Goal: Transaction & Acquisition: Purchase product/service

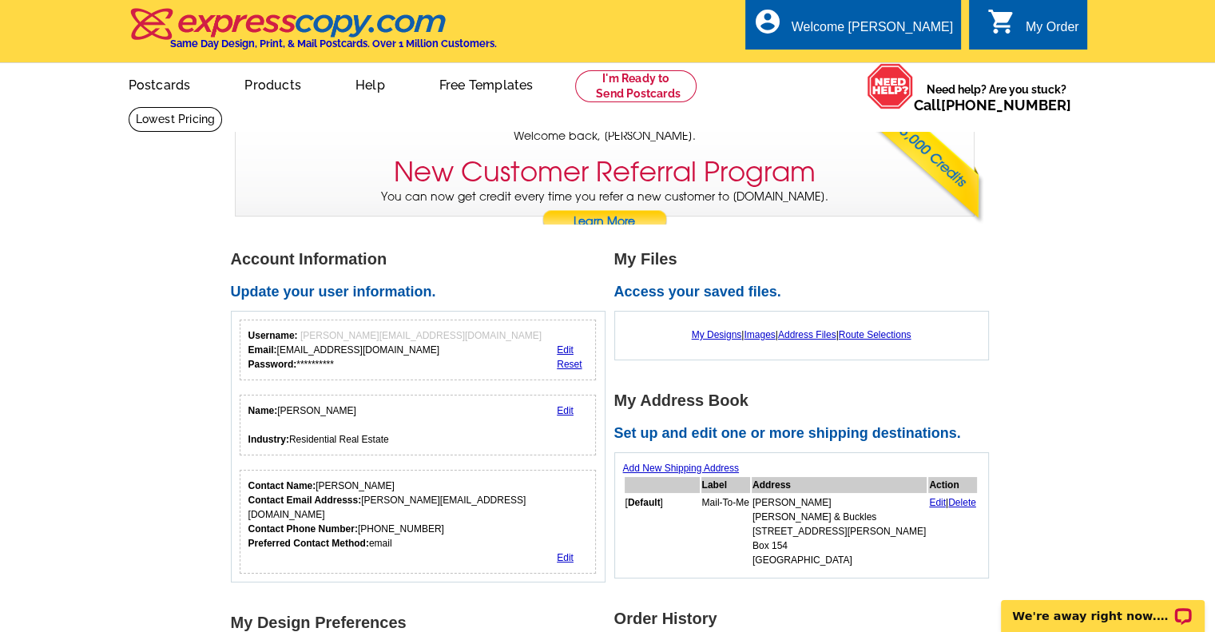
scroll to position [80, 0]
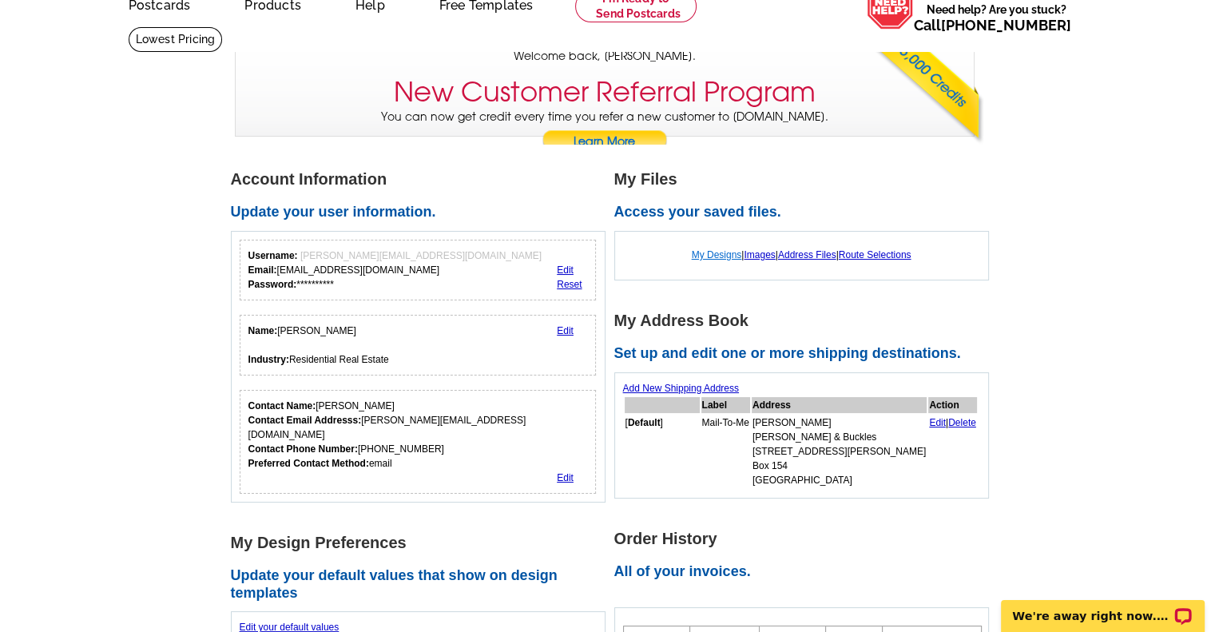
click at [713, 256] on link "My Designs" at bounding box center [717, 254] width 50 height 11
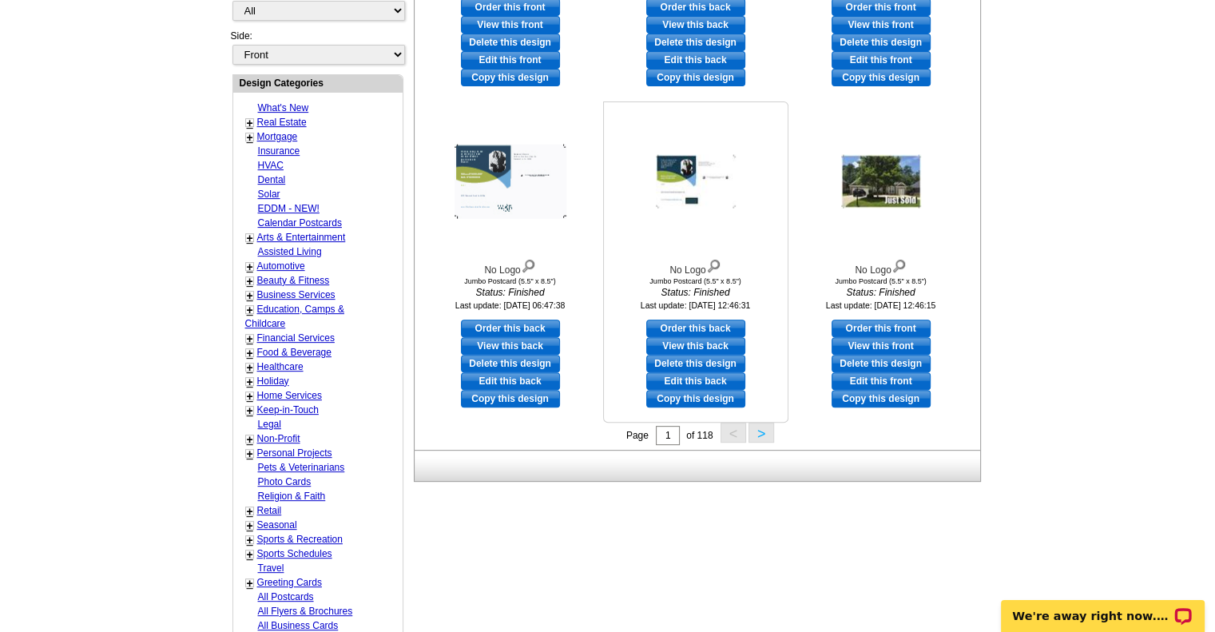
scroll to position [559, 0]
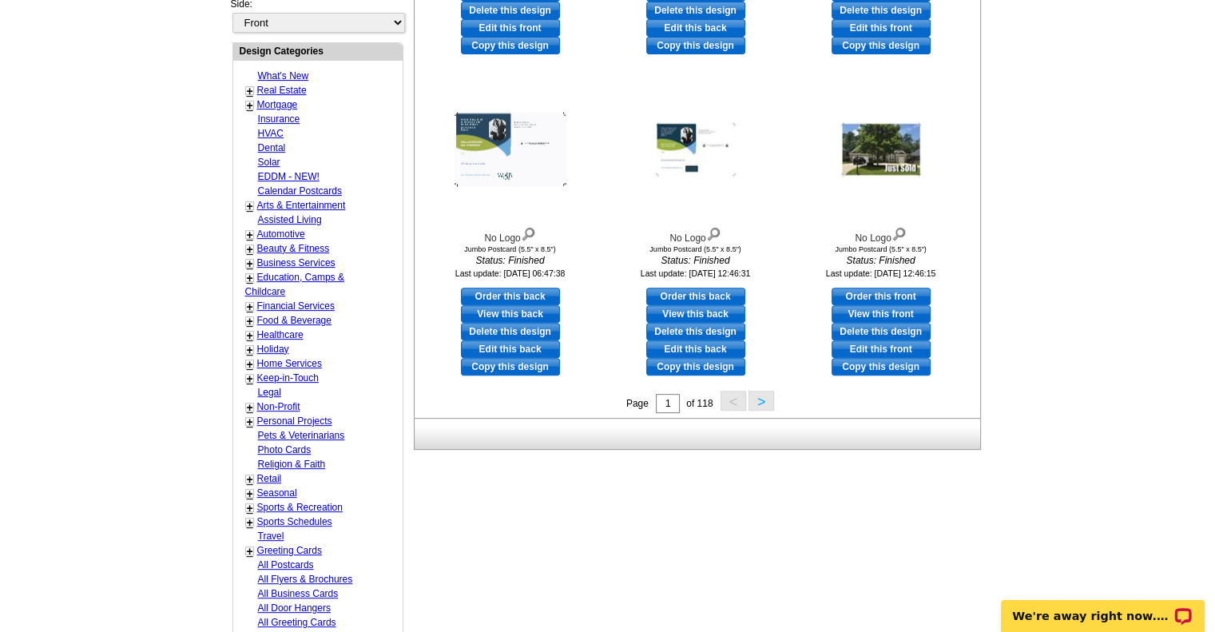
click at [768, 397] on button ">" at bounding box center [762, 401] width 26 height 20
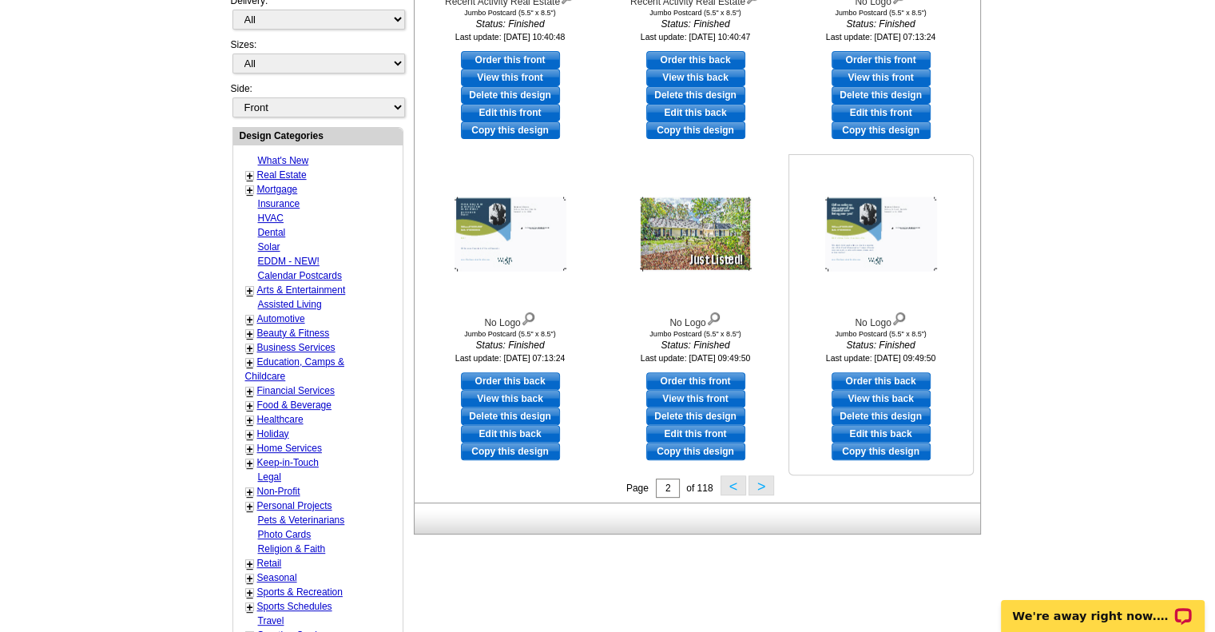
scroll to position [475, 0]
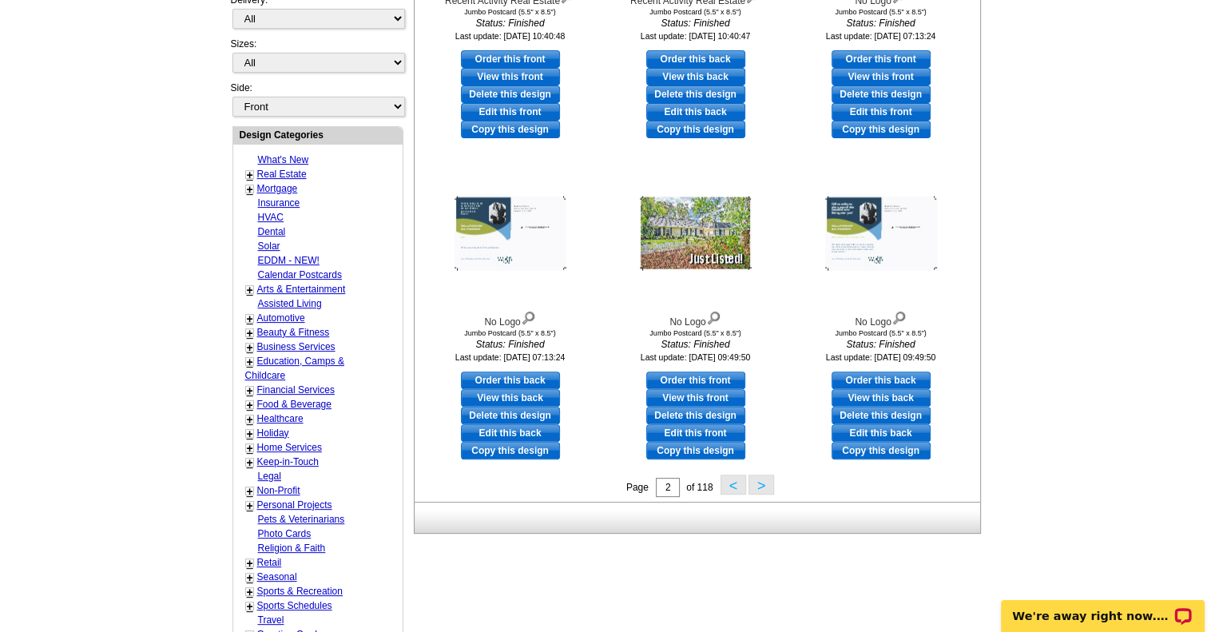
click at [757, 486] on button ">" at bounding box center [762, 485] width 26 height 20
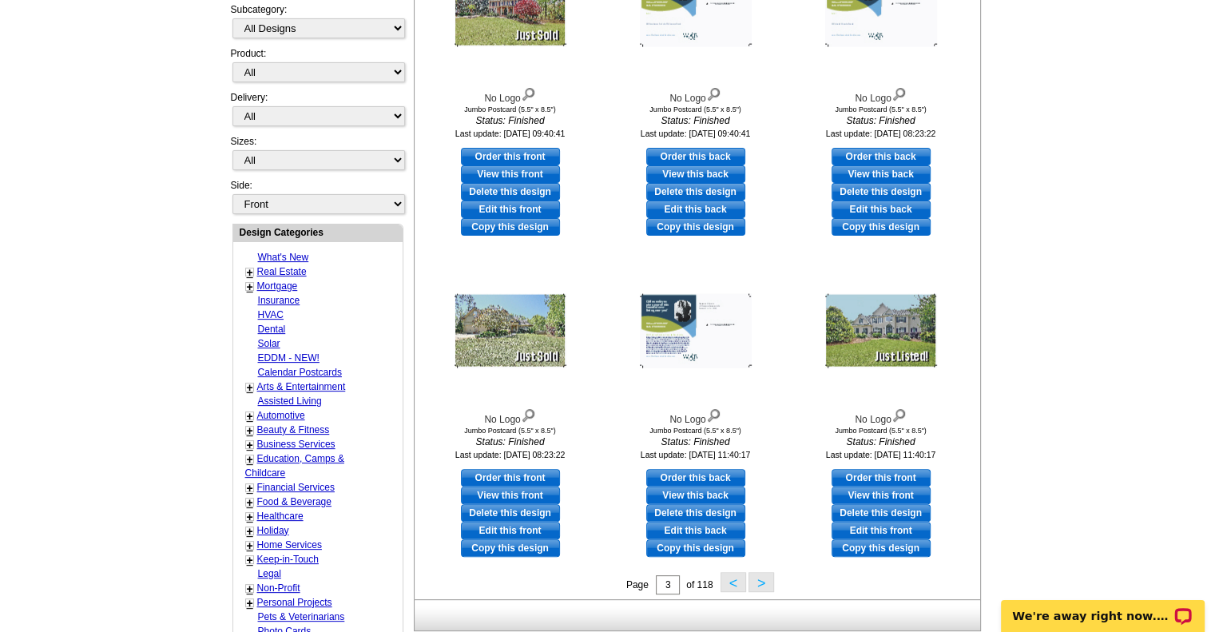
scroll to position [395, 0]
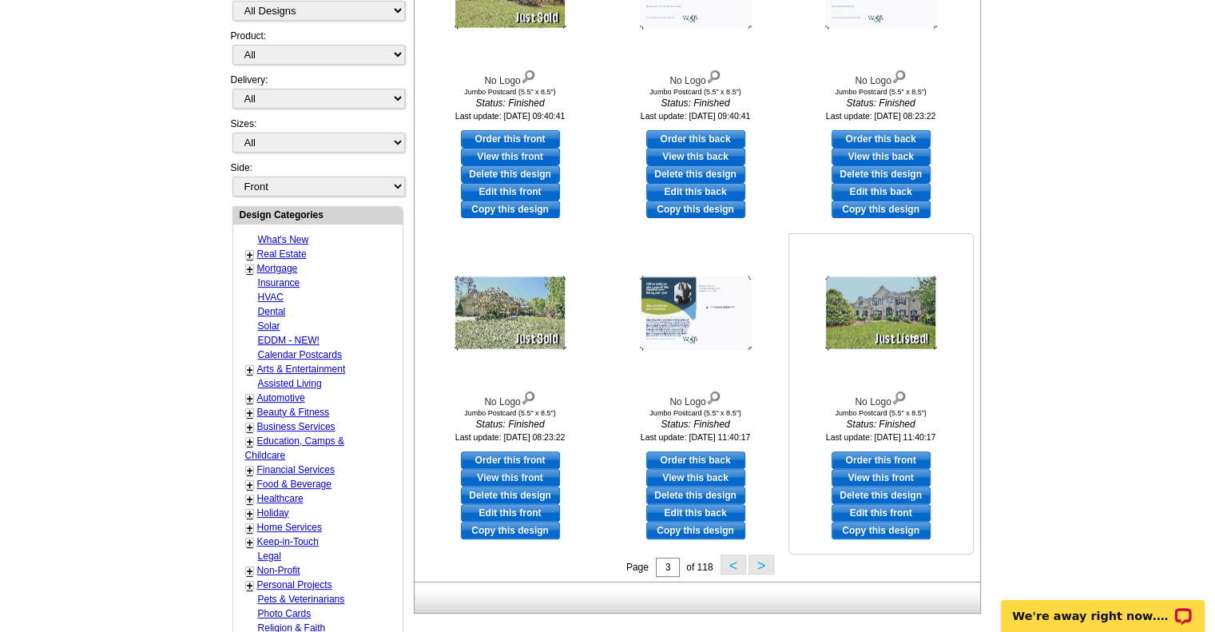
click at [882, 510] on link "Edit this front" at bounding box center [881, 513] width 99 height 18
select select "2"
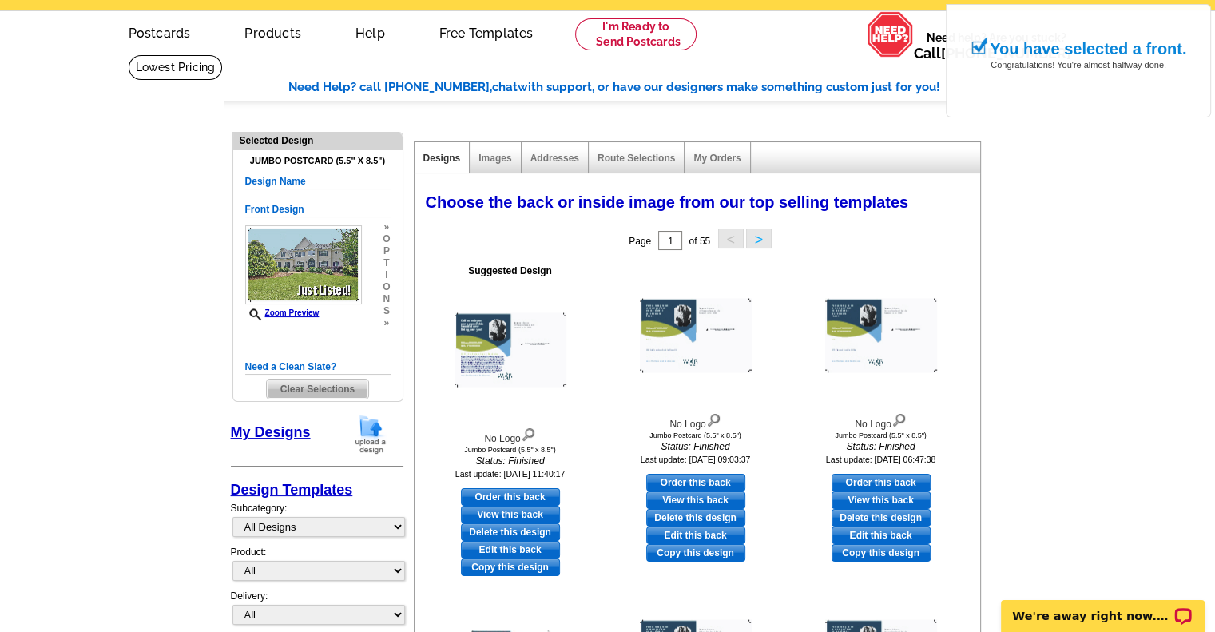
scroll to position [80, 0]
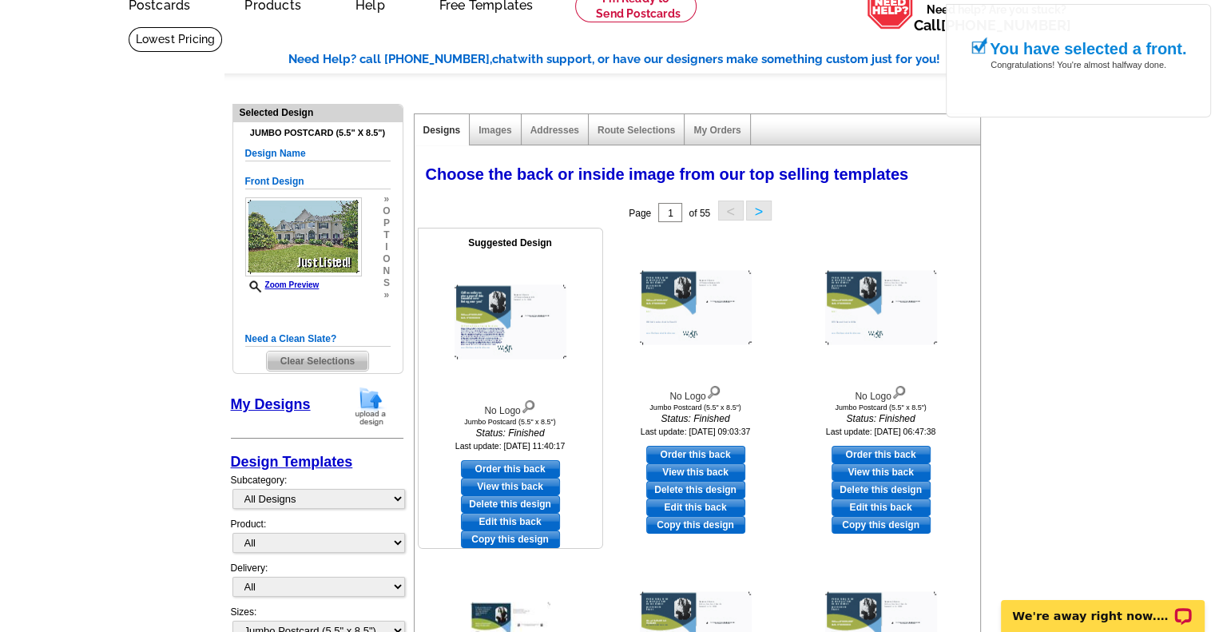
click at [534, 520] on link "Edit this back" at bounding box center [510, 522] width 99 height 18
select select "front"
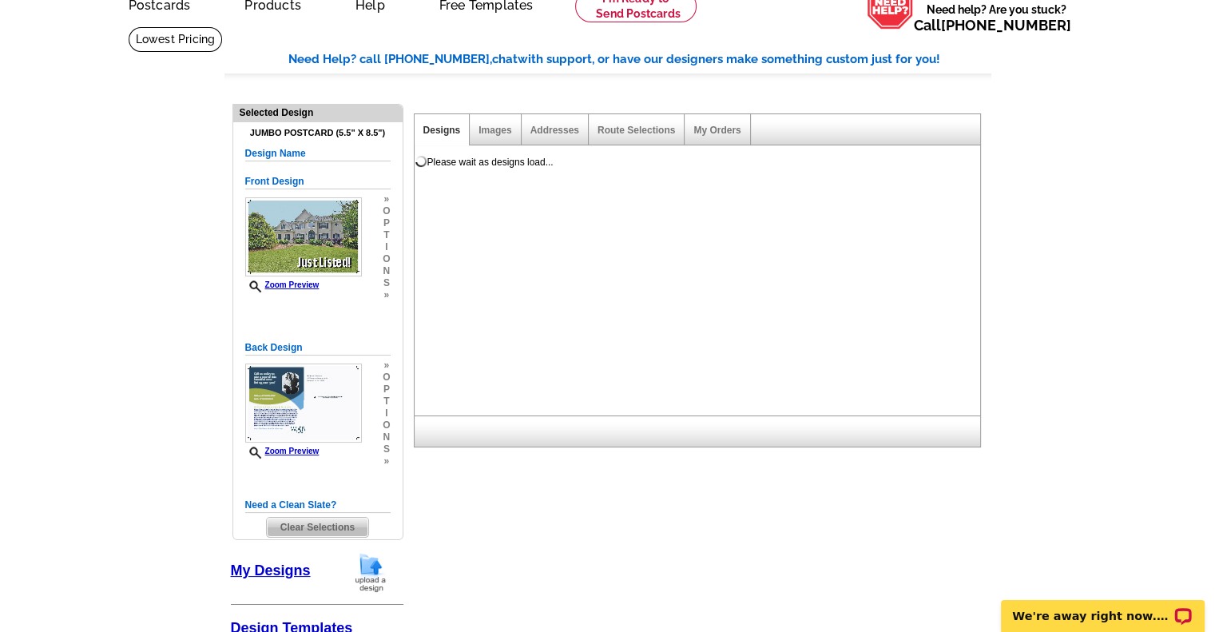
scroll to position [0, 0]
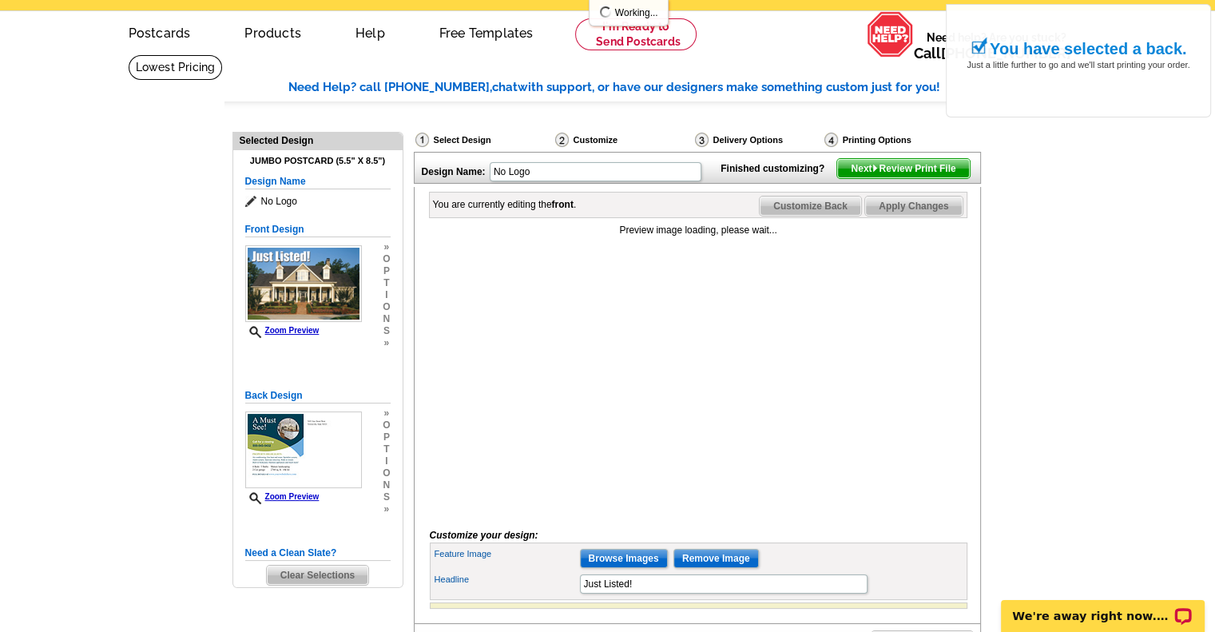
scroll to position [80, 0]
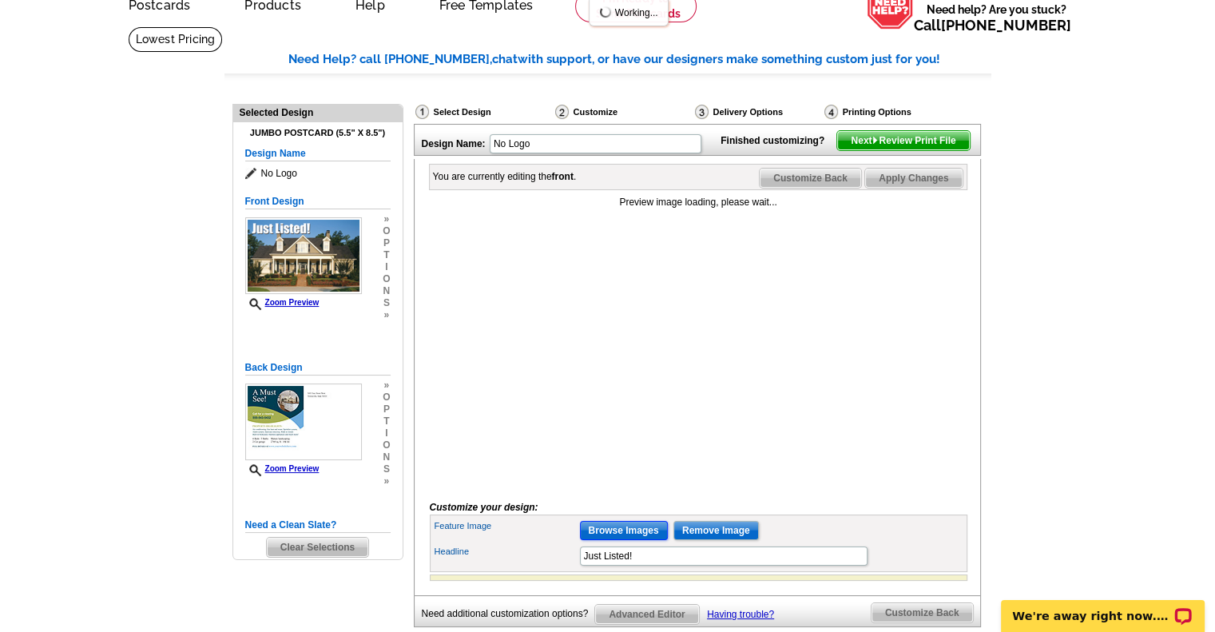
click at [642, 540] on input "Browse Images" at bounding box center [624, 530] width 88 height 19
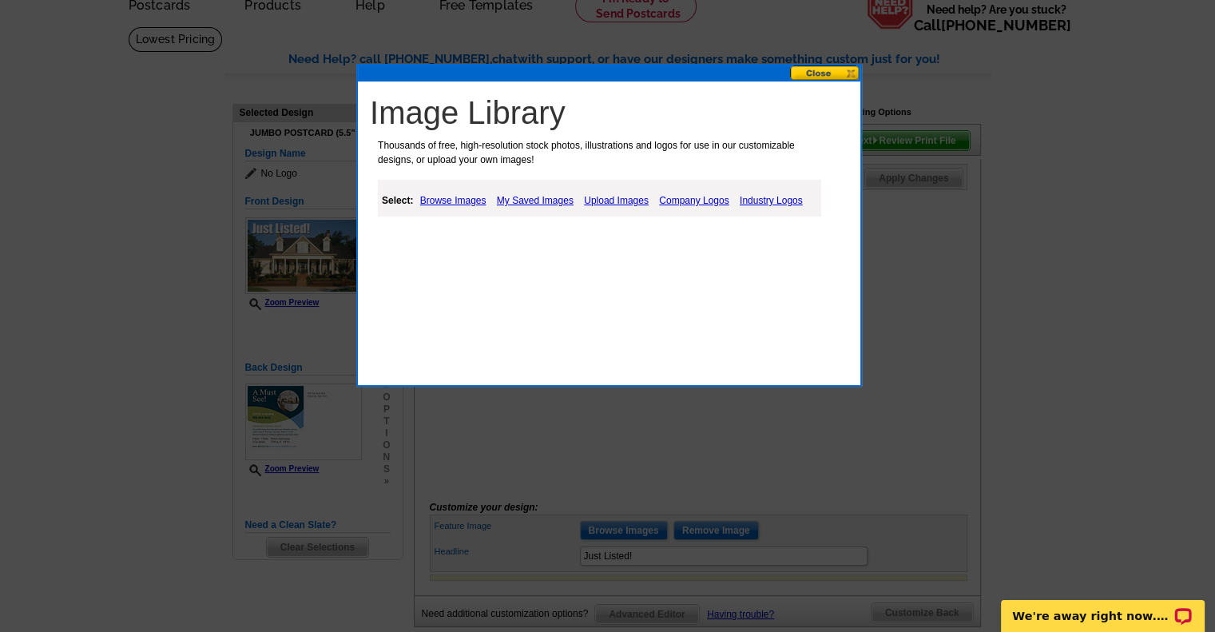
click at [643, 199] on link "Upload Images" at bounding box center [616, 200] width 73 height 19
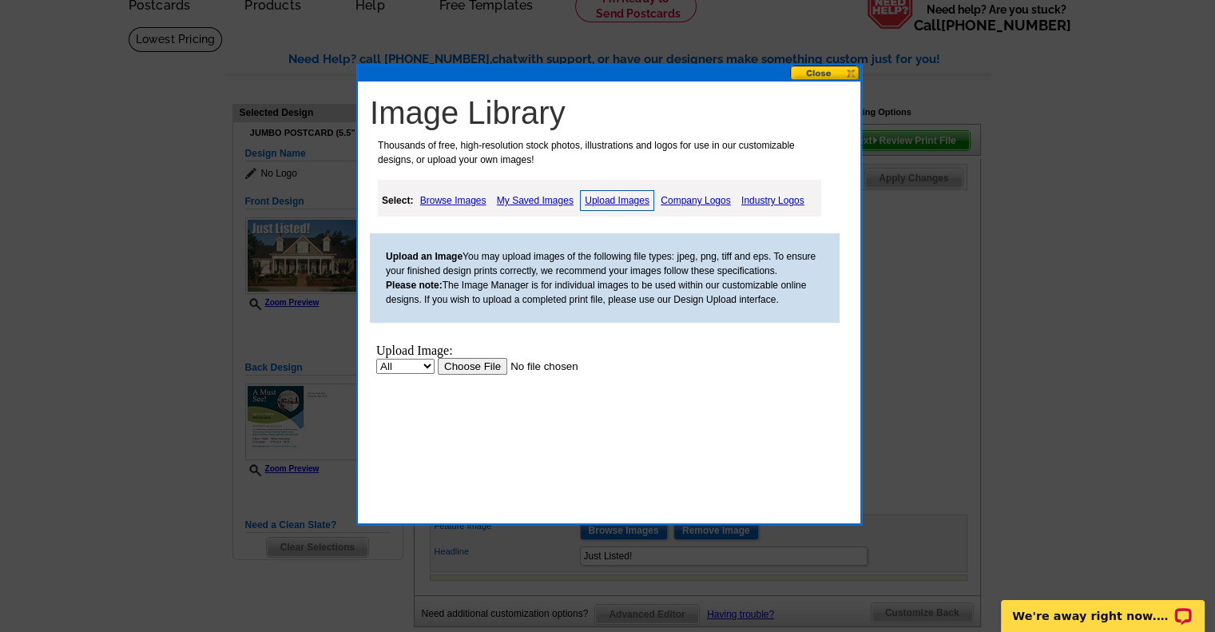
scroll to position [0, 0]
click at [487, 367] on input "file" at bounding box center [539, 366] width 202 height 17
click at [478, 364] on input "file" at bounding box center [539, 366] width 202 height 17
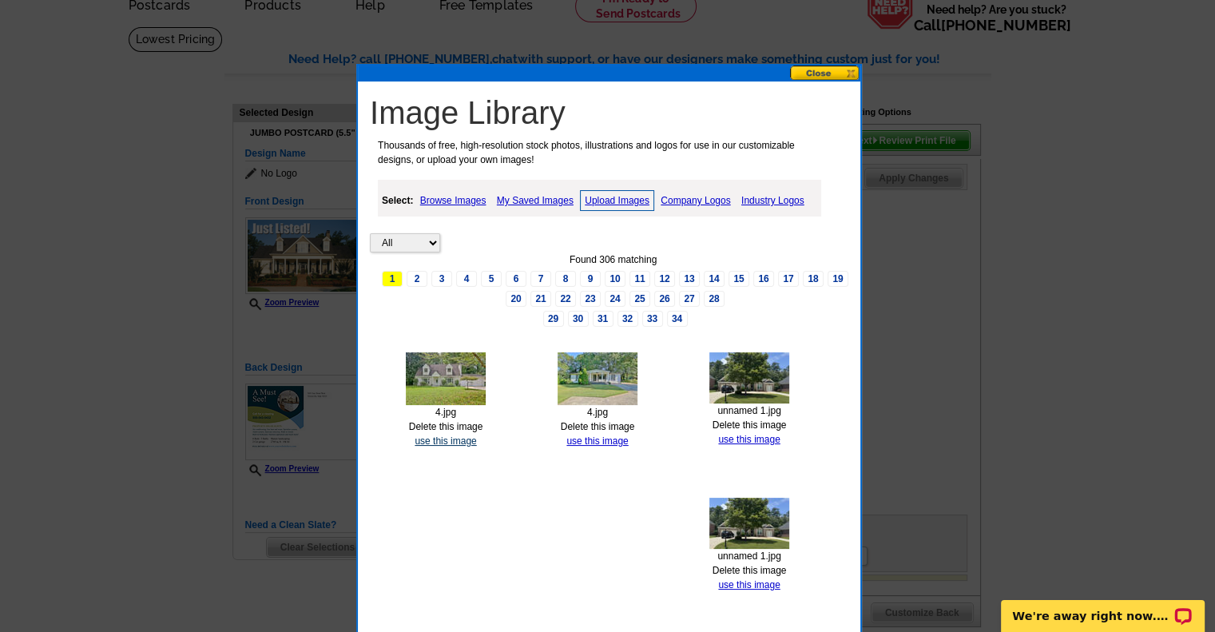
click at [455, 437] on link "use this image" at bounding box center [446, 440] width 62 height 11
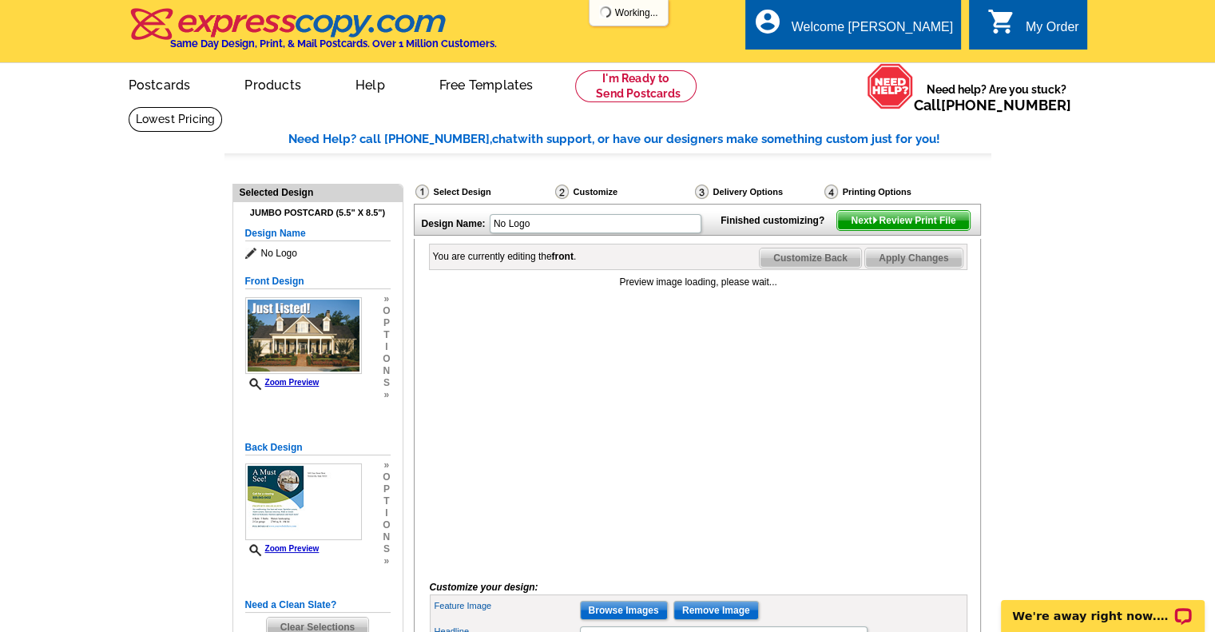
scroll to position [80, 0]
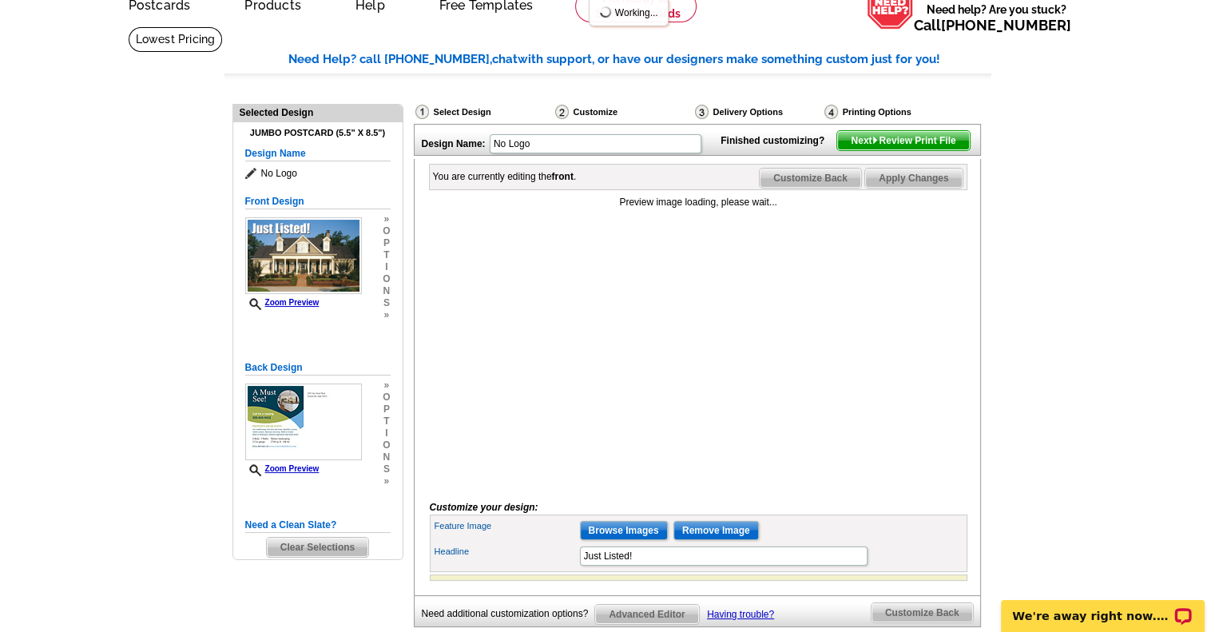
click at [828, 188] on span "Customize Back" at bounding box center [810, 178] width 101 height 19
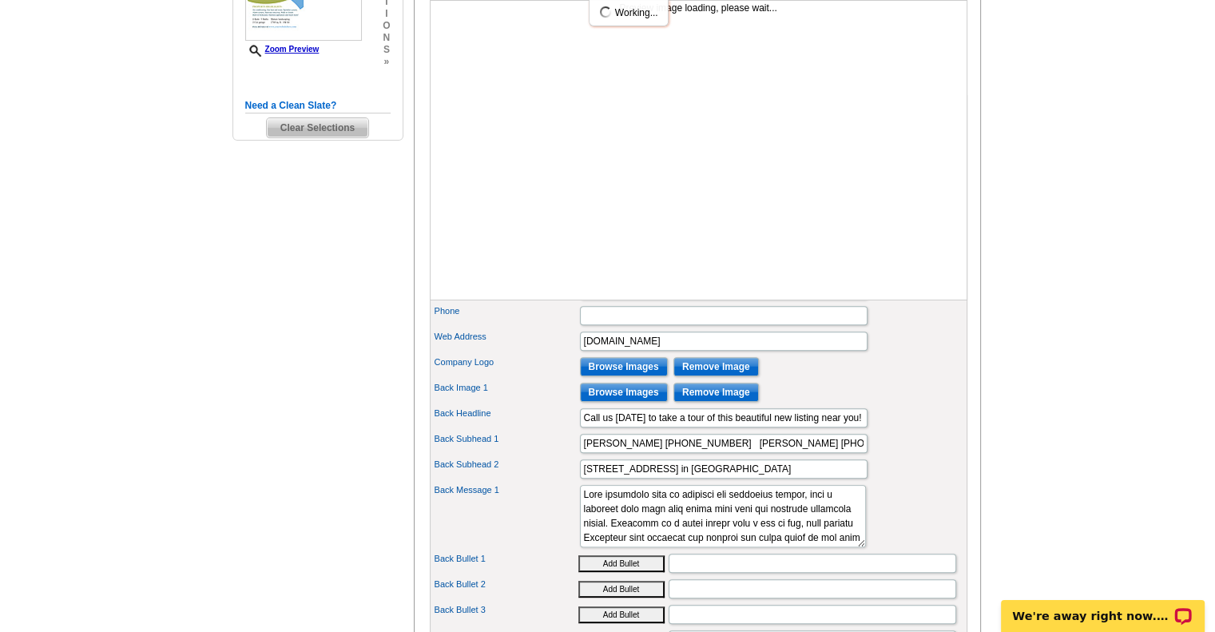
scroll to position [559, 0]
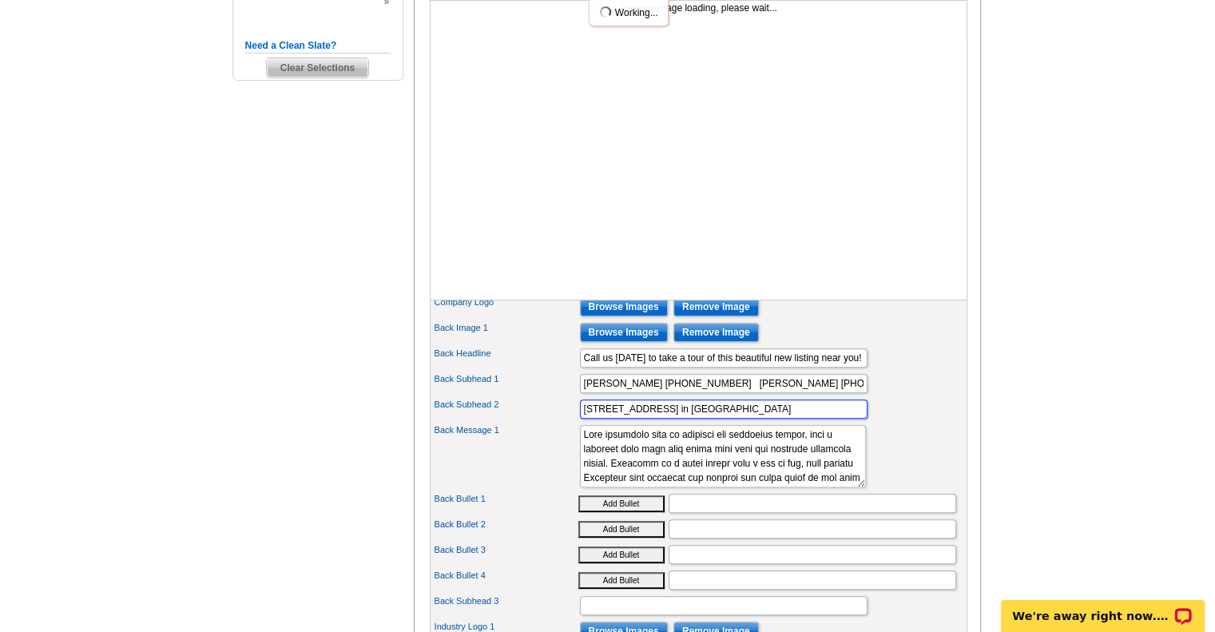
drag, startPoint x: 753, startPoint y: 425, endPoint x: 550, endPoint y: 482, distance: 211.5
click at [550, 482] on div "First Name Watlington Last Name & Buckles Company Name Address 1" at bounding box center [699, 366] width 538 height 663
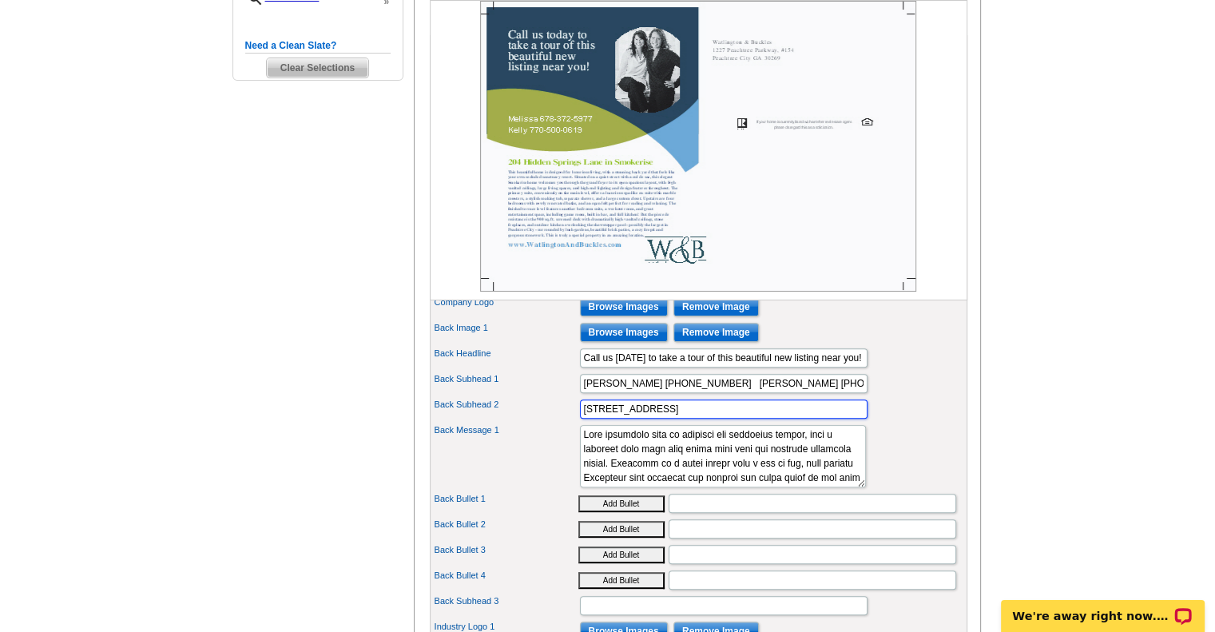
type input "406 Doubletrace Lane, Peachtree City"
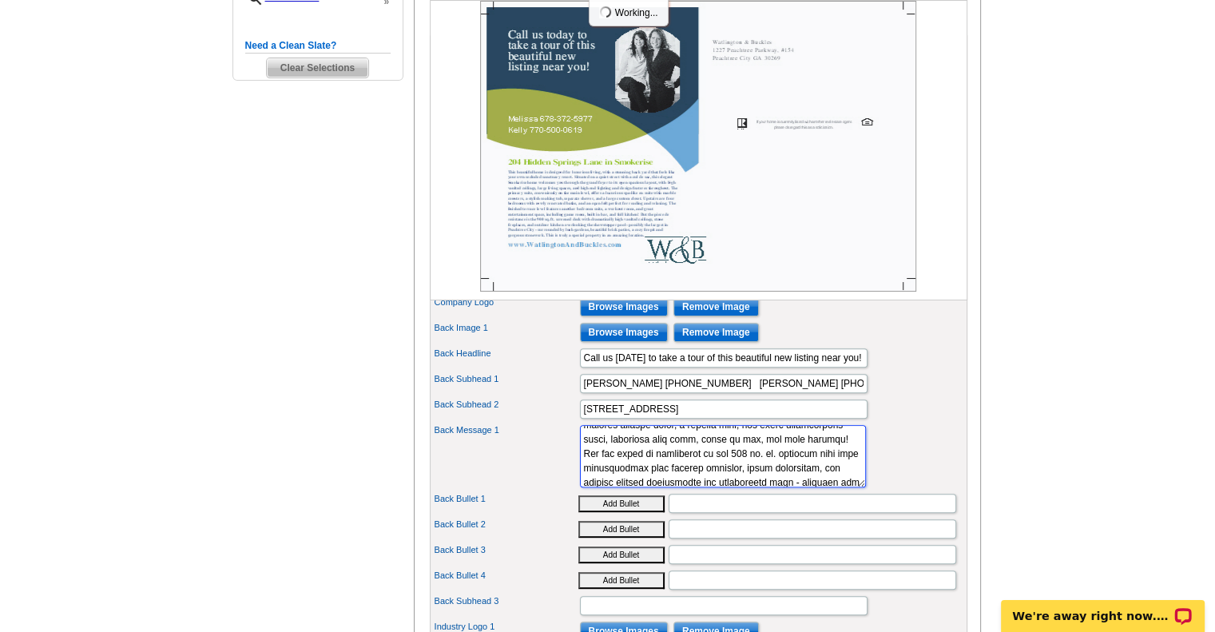
scroll to position [259, 0]
drag, startPoint x: 582, startPoint y: 454, endPoint x: 856, endPoint y: 510, distance: 279.8
click at [856, 490] on div "Back Message 1" at bounding box center [698, 456] width 531 height 69
paste textarea "171971"
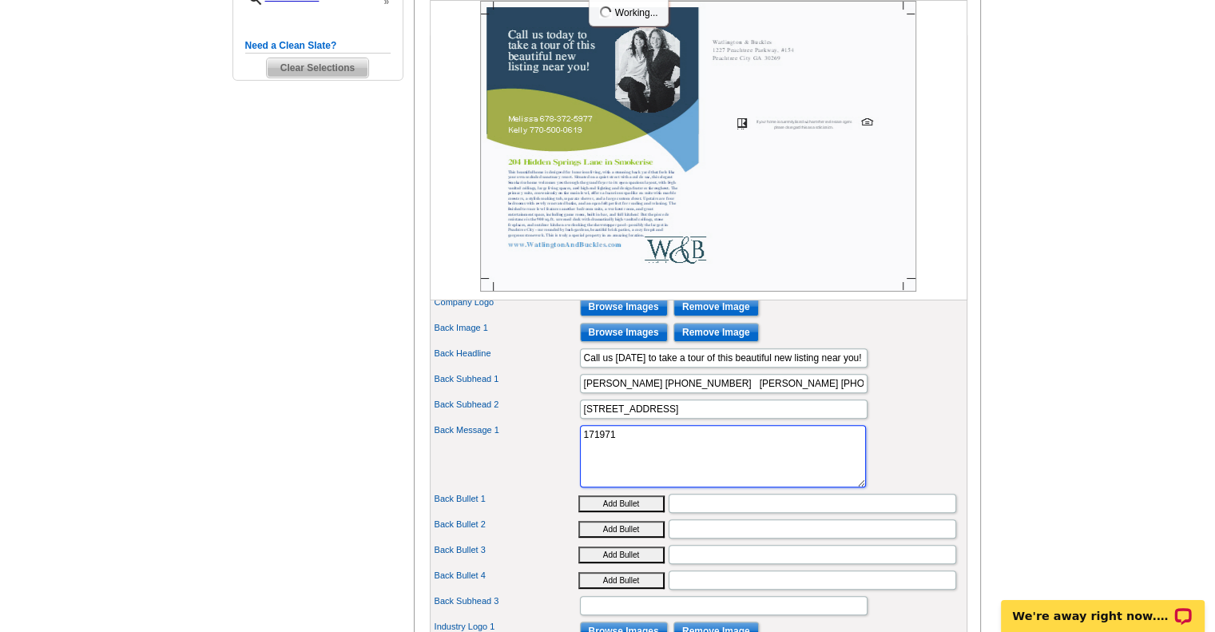
scroll to position [0, 0]
type textarea "1"
click at [606, 454] on textarea "Back Message 1" at bounding box center [723, 456] width 286 height 62
click at [609, 455] on textarea "Back Message 1" at bounding box center [723, 456] width 286 height 62
paste textarea "Remarks Public This charming Cape Cod in the heart of Peachtree City features b…"
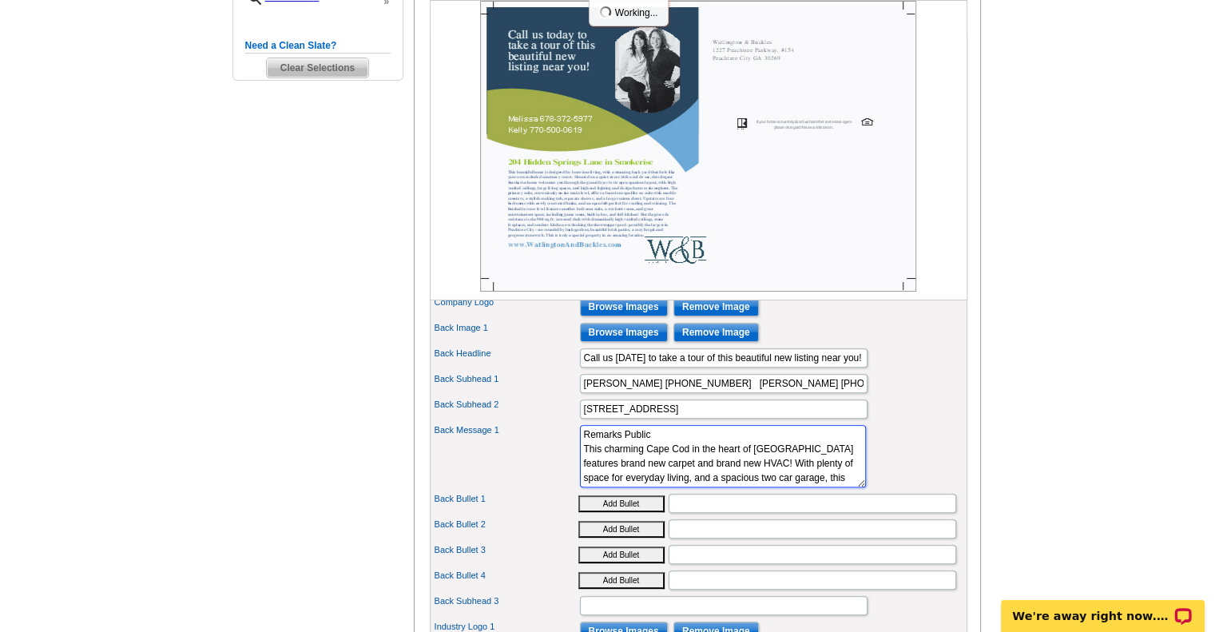
click at [658, 461] on textarea "Back Message 1" at bounding box center [723, 456] width 286 height 62
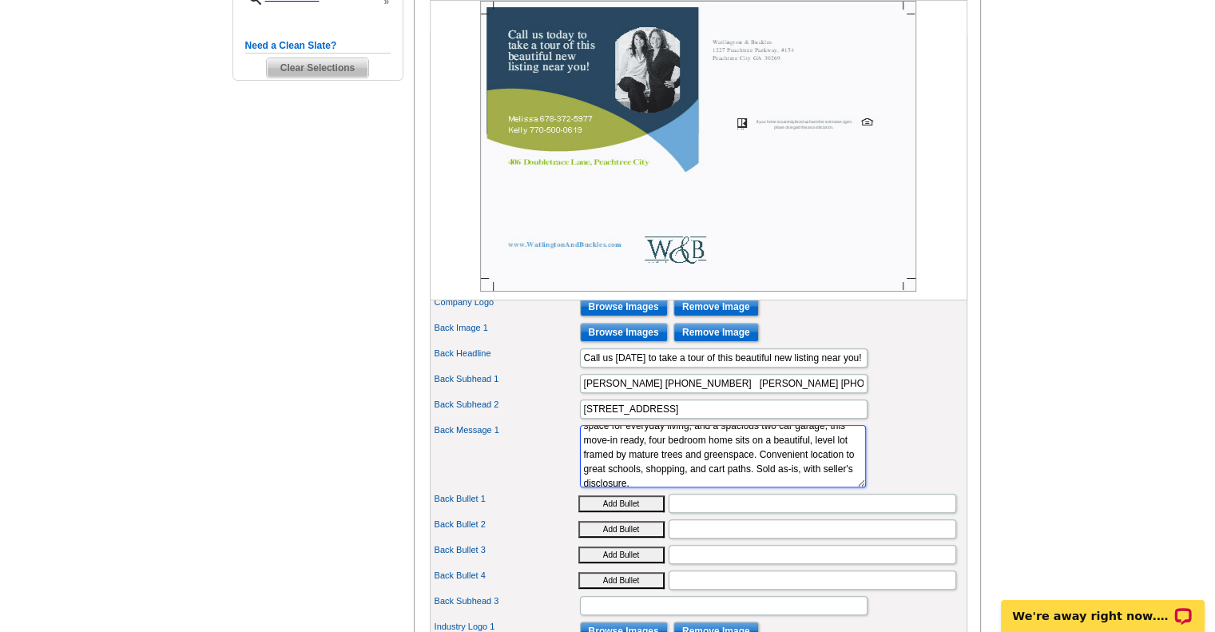
scroll to position [58, 0]
drag, startPoint x: 662, startPoint y: 495, endPoint x: 693, endPoint y: 482, distance: 34.0
click at [693, 484] on textarea "Back Message 1" at bounding box center [723, 456] width 286 height 62
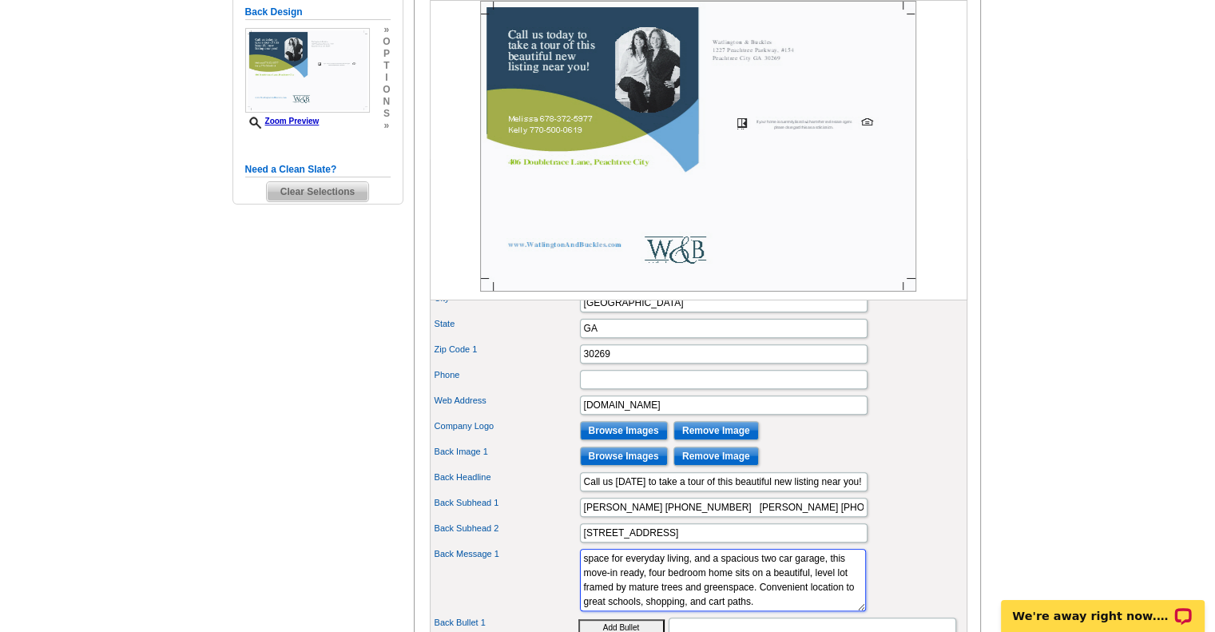
scroll to position [160, 0]
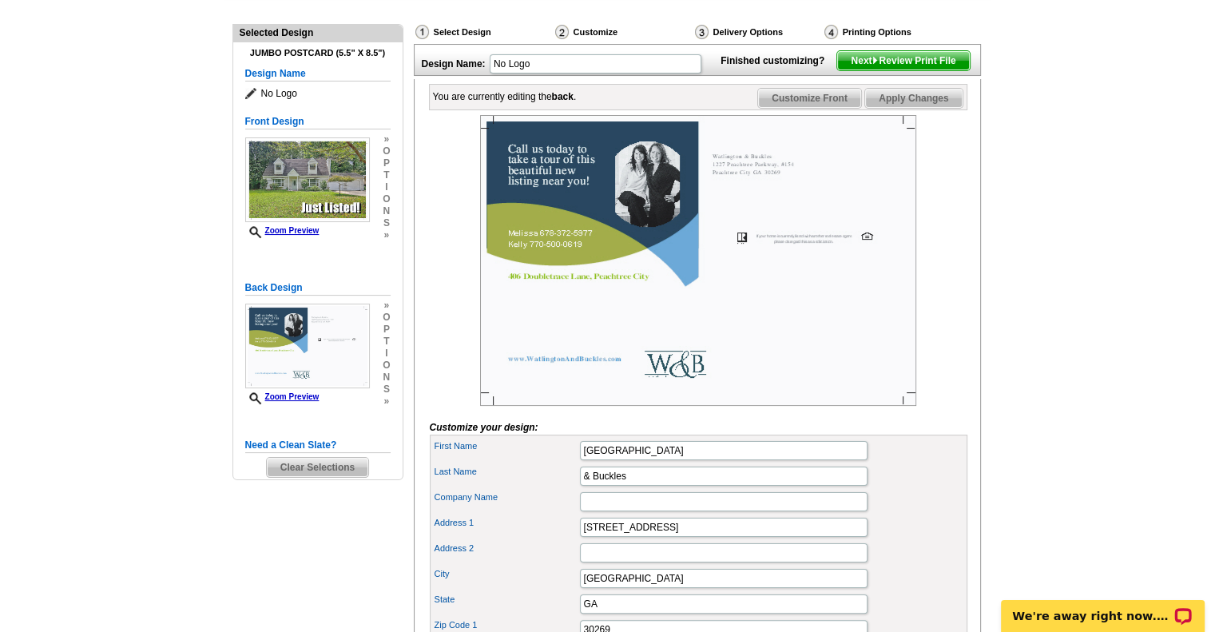
type textarea "This charming Cape Cod in the heart of Peachtree City features brand new carpet…"
click at [927, 70] on span "Next Review Print File" at bounding box center [903, 60] width 132 height 19
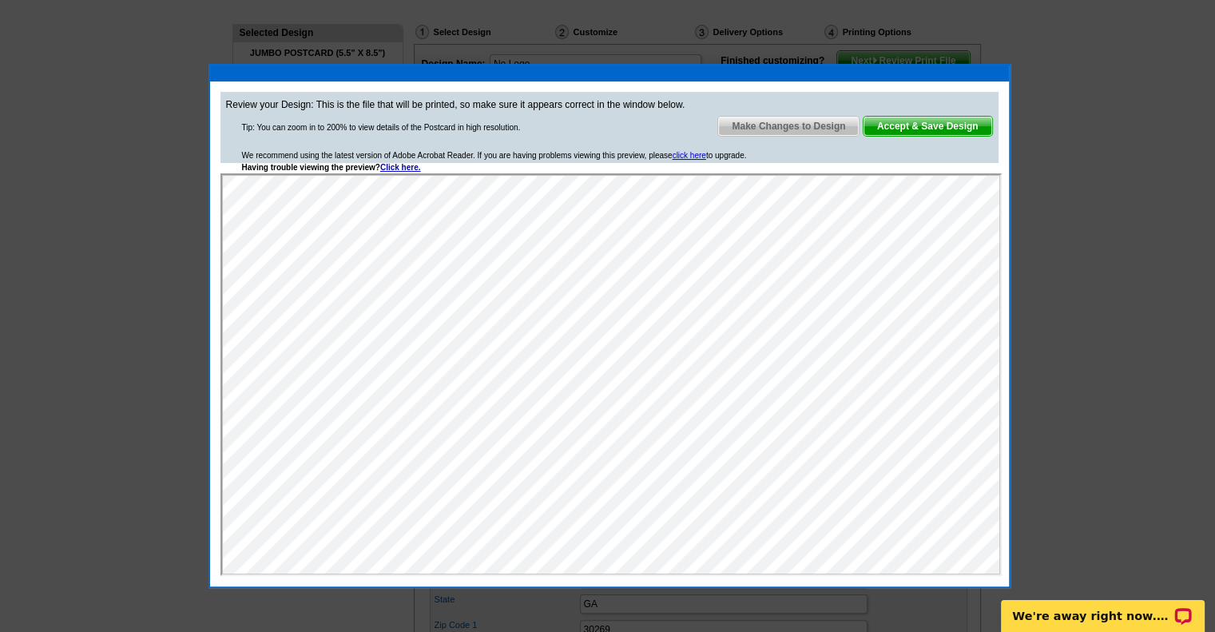
scroll to position [0, 0]
click at [796, 123] on span "Make Changes to Design" at bounding box center [788, 126] width 141 height 19
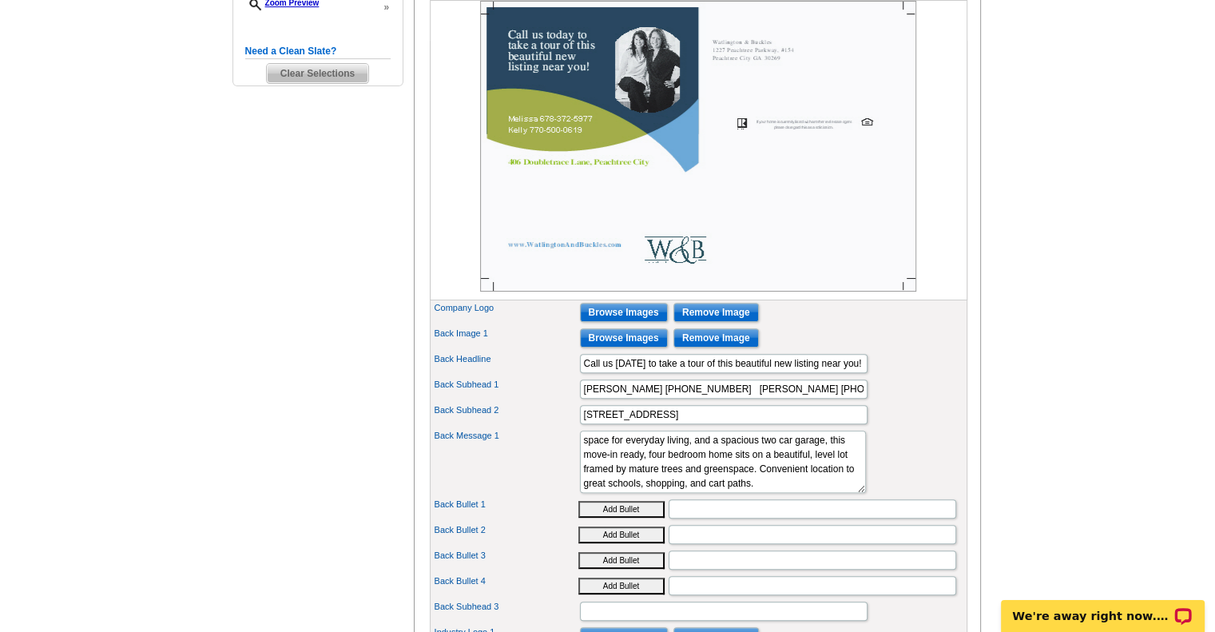
scroll to position [559, 0]
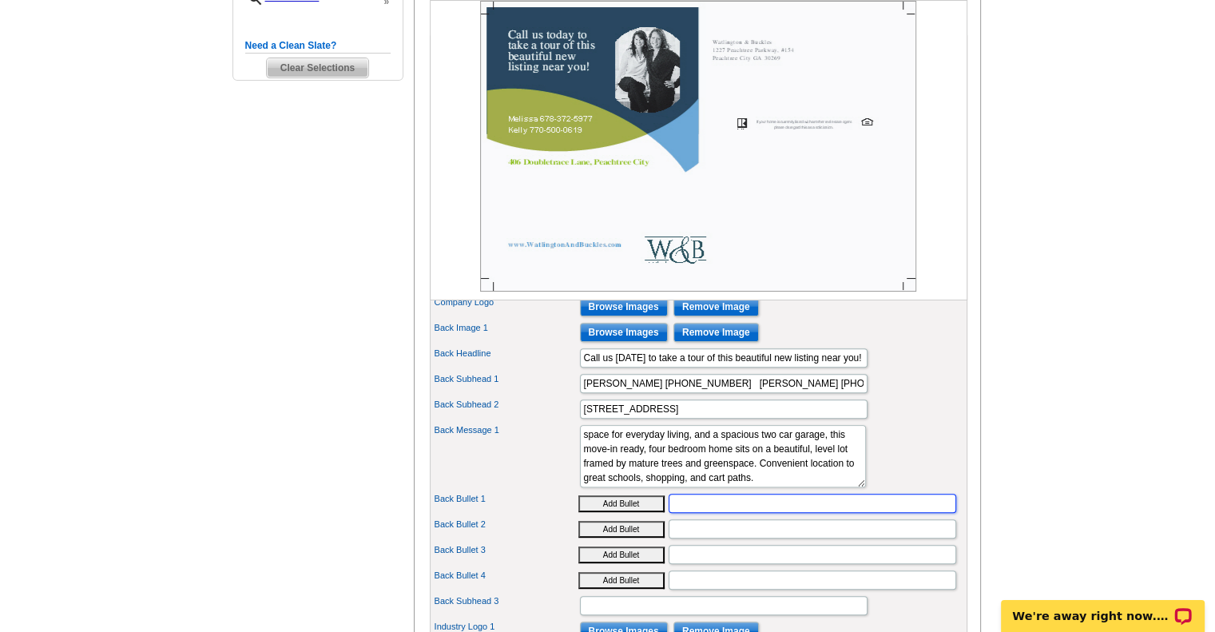
click at [745, 513] on input "Back Bullet 1" at bounding box center [813, 503] width 288 height 19
click at [733, 487] on textarea "Back Message 1" at bounding box center [723, 456] width 286 height 62
click at [777, 419] on input "406 Doubletrace Lane, Peachtree City" at bounding box center [724, 408] width 288 height 19
type input "406 Doubletrace Lane, Peachtree City $325,000"
click at [813, 513] on input "Back Bullet 1" at bounding box center [813, 503] width 288 height 19
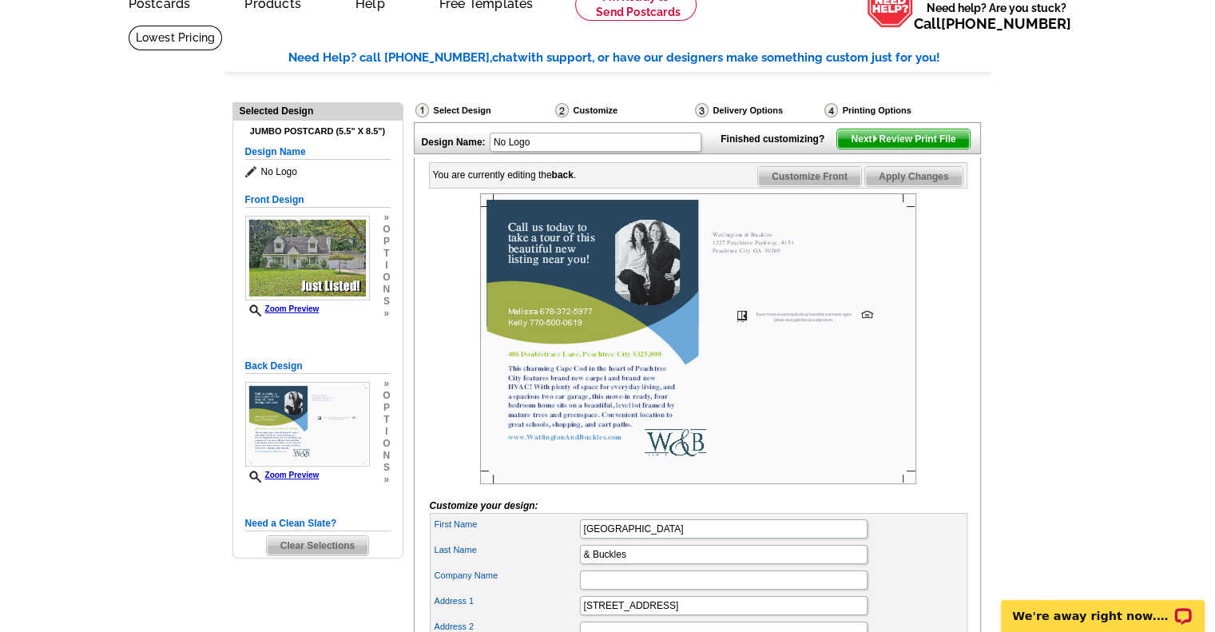
scroll to position [80, 0]
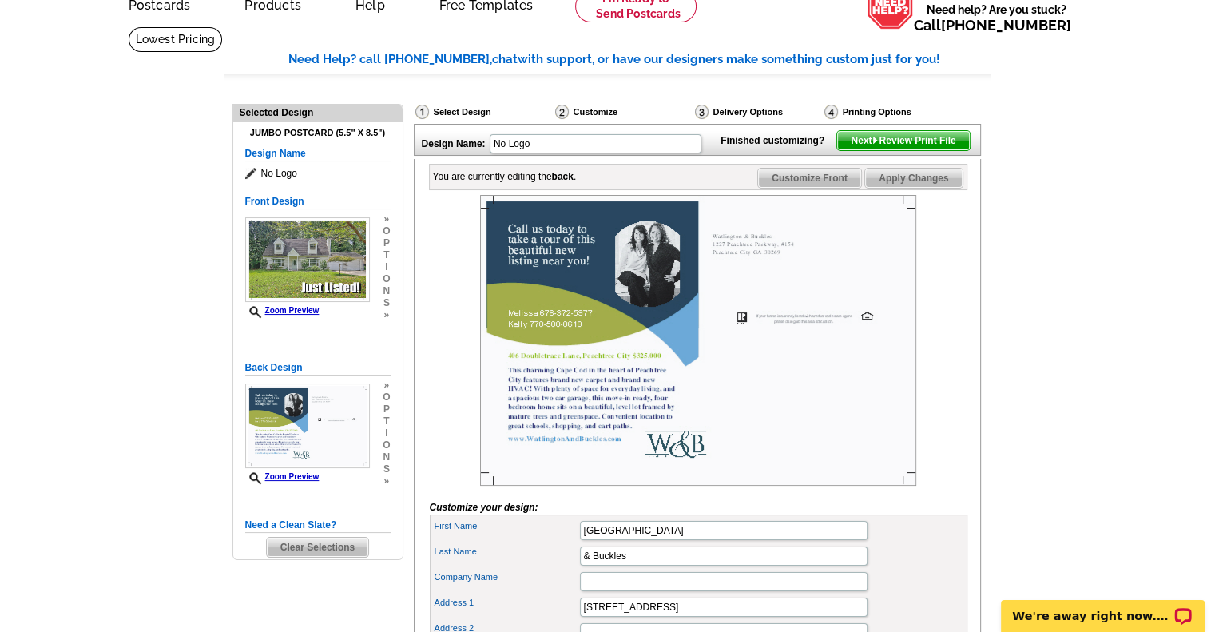
click at [904, 150] on span "Next Review Print File" at bounding box center [903, 140] width 132 height 19
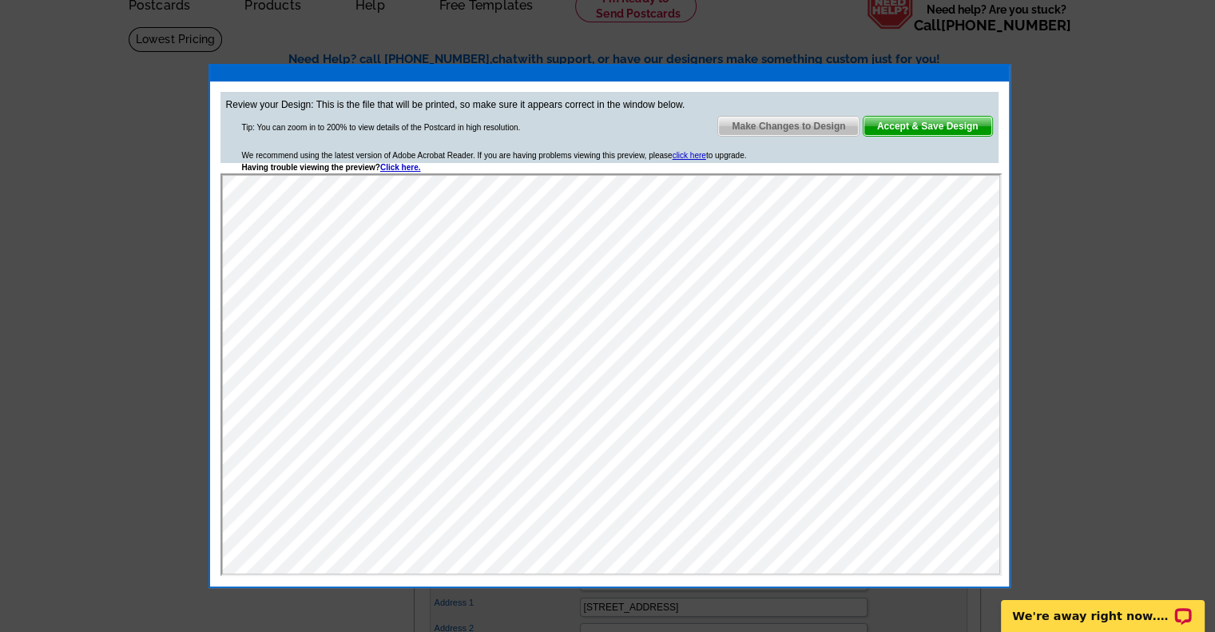
scroll to position [0, 0]
click at [936, 129] on span "Accept & Save Design" at bounding box center [928, 126] width 129 height 19
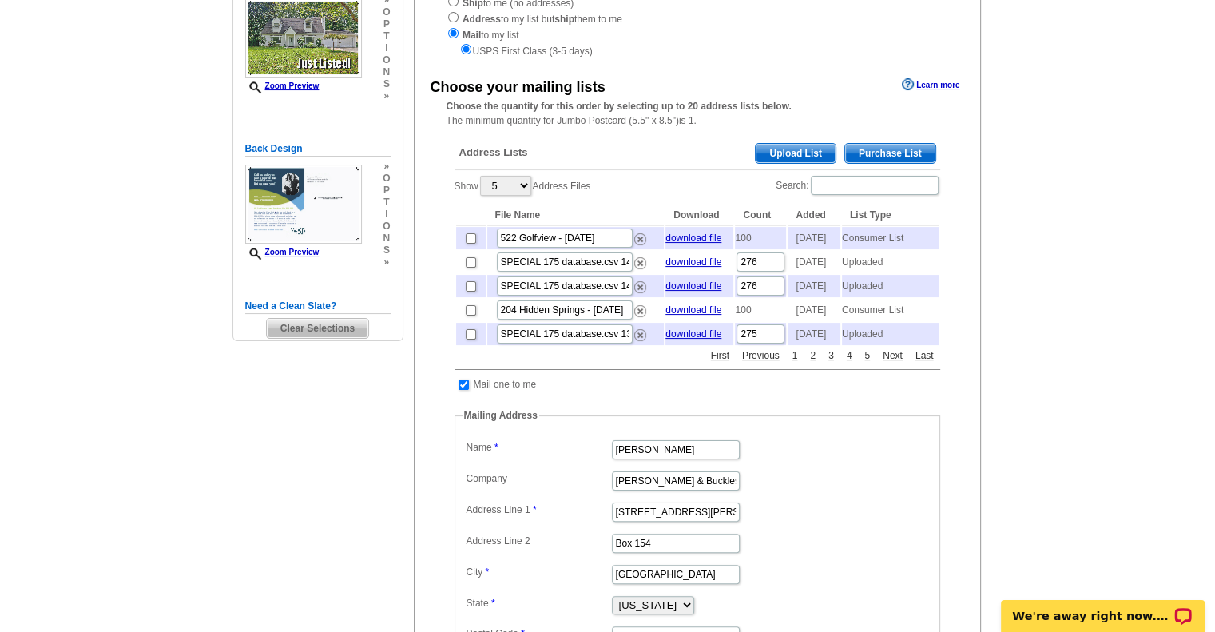
click at [917, 150] on span "Purchase List" at bounding box center [890, 153] width 90 height 19
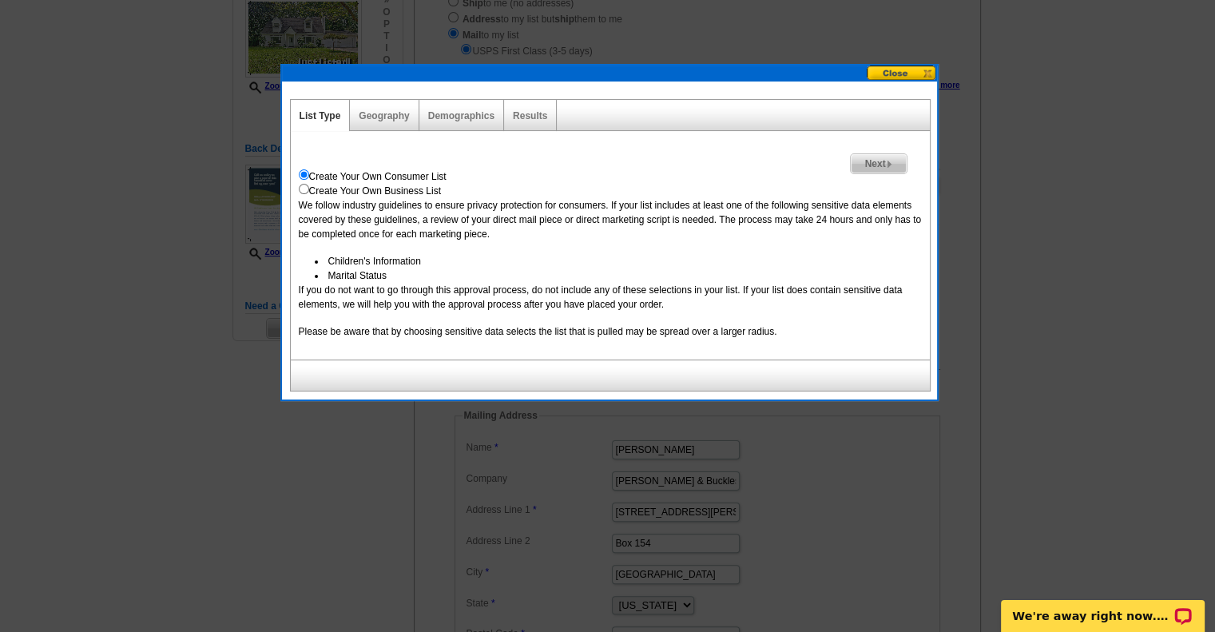
drag, startPoint x: 874, startPoint y: 159, endPoint x: 866, endPoint y: 161, distance: 8.3
click at [875, 159] on span "Next" at bounding box center [878, 163] width 55 height 19
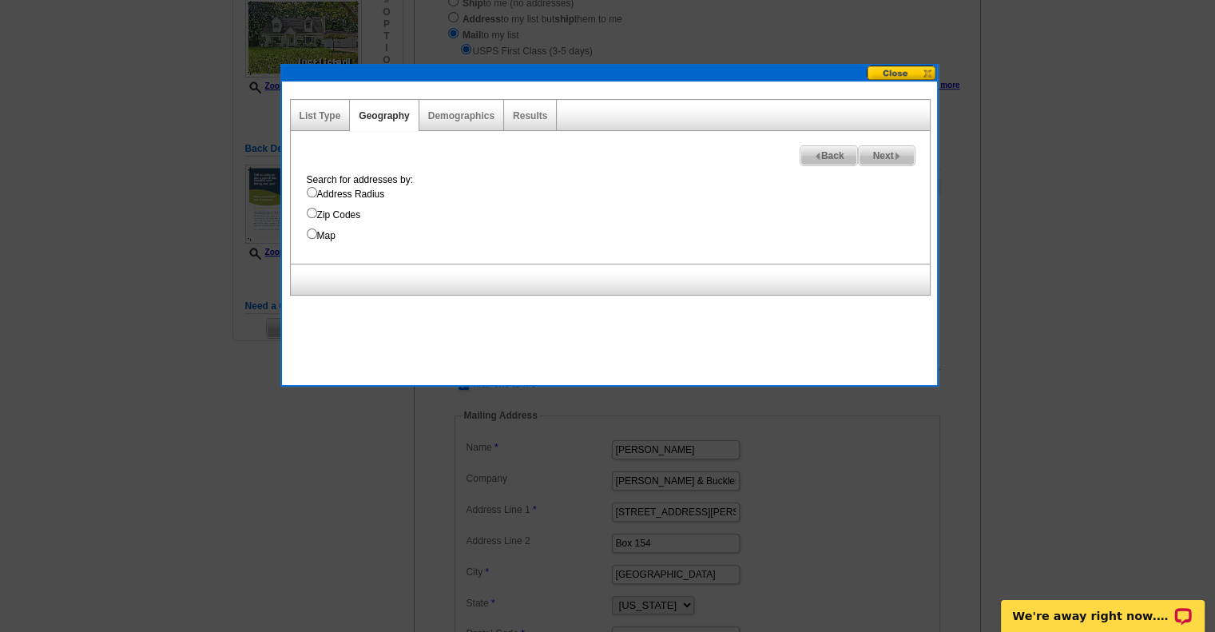
click at [311, 191] on input "Address Radius" at bounding box center [312, 192] width 10 height 10
radio input "true"
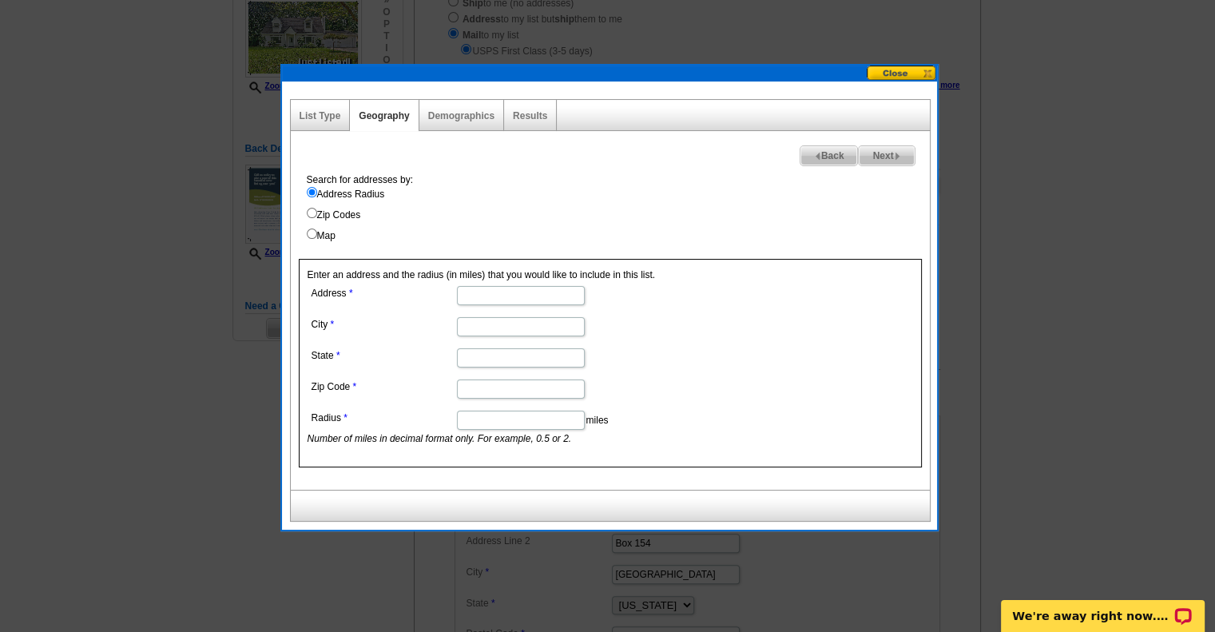
click at [468, 293] on input "Address" at bounding box center [521, 295] width 128 height 19
type input "406 Doubletrace"
type input "[GEOGRAPHIC_DATA]"
type input "GA"
type input "30269"
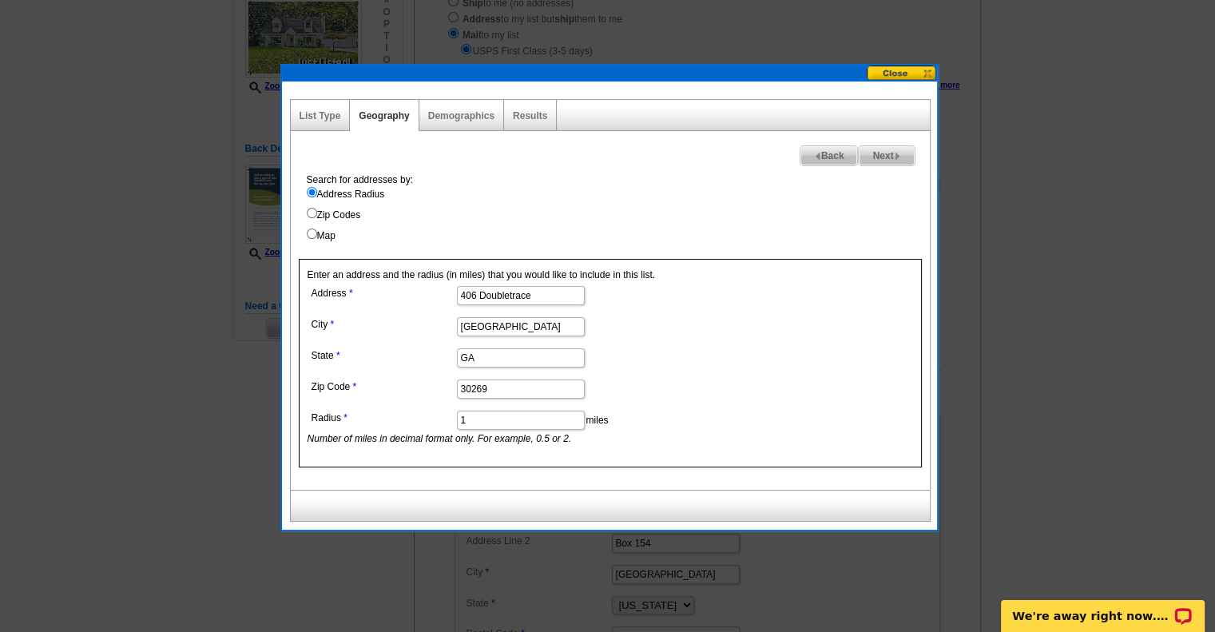
type input "1"
click at [876, 153] on span "Next" at bounding box center [886, 155] width 55 height 19
select select
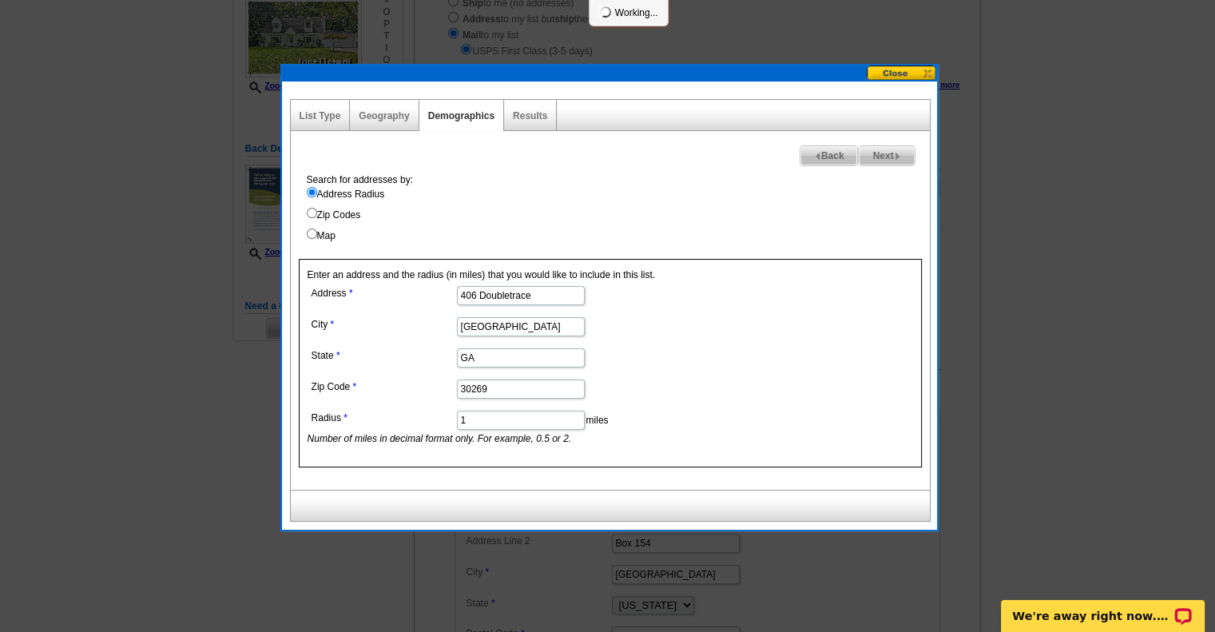
select select
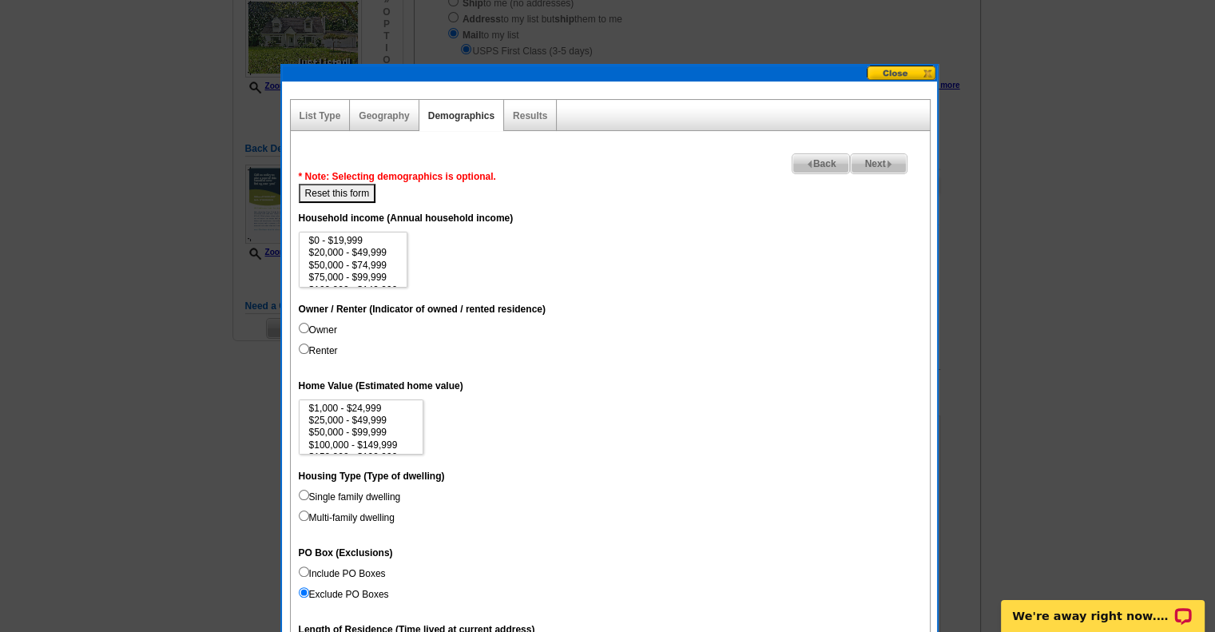
click at [884, 162] on span "Next" at bounding box center [878, 163] width 55 height 19
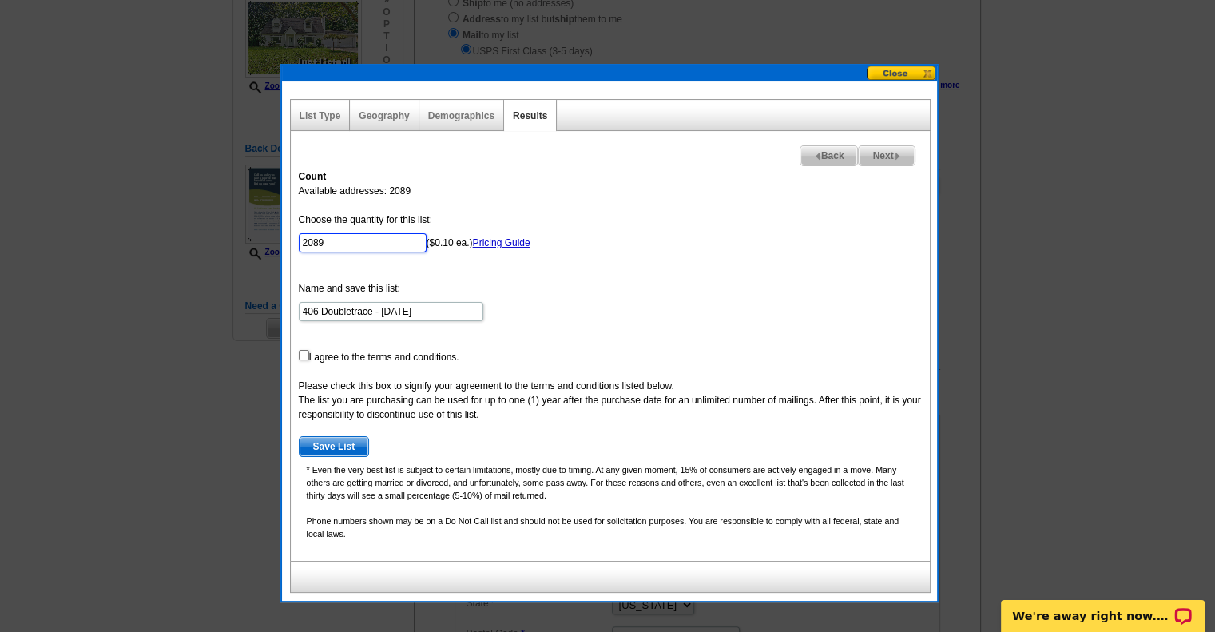
drag, startPoint x: 383, startPoint y: 239, endPoint x: 230, endPoint y: 252, distance: 153.9
click at [230, 252] on body "Welcome back melissa My Account Logout local_phone Same Day Design, Print, & Ma…" at bounding box center [607, 505] width 1215 height 1491
type input "100"
click at [300, 352] on input "checkbox" at bounding box center [304, 355] width 10 height 10
checkbox input "true"
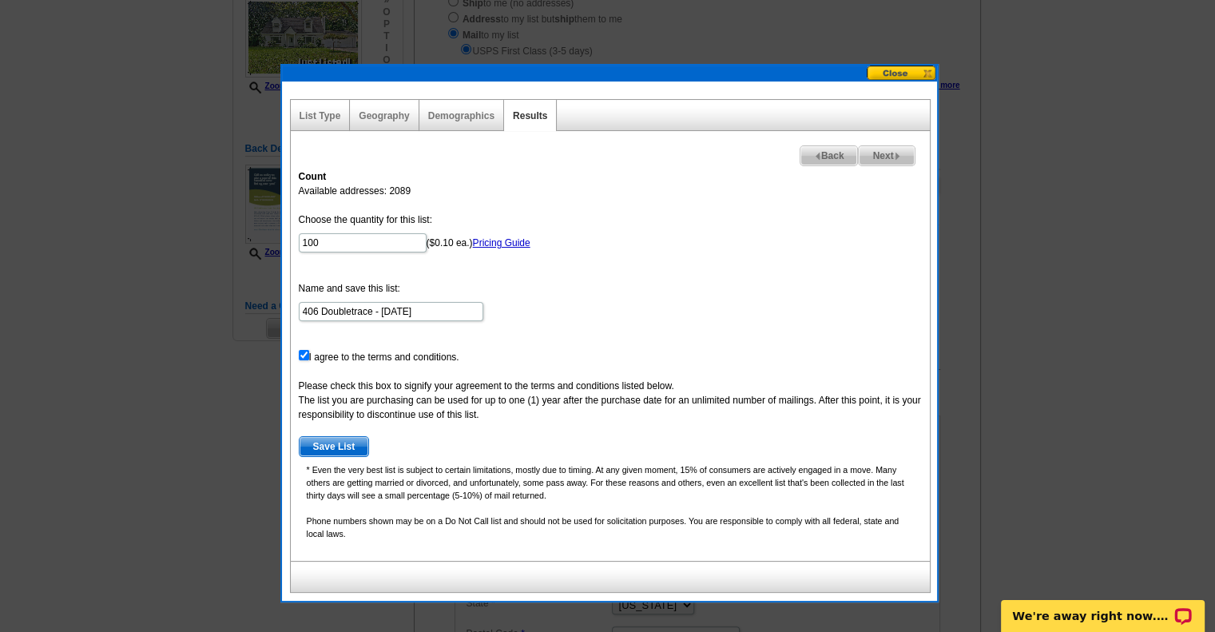
click at [339, 442] on span "Save List" at bounding box center [334, 446] width 69 height 19
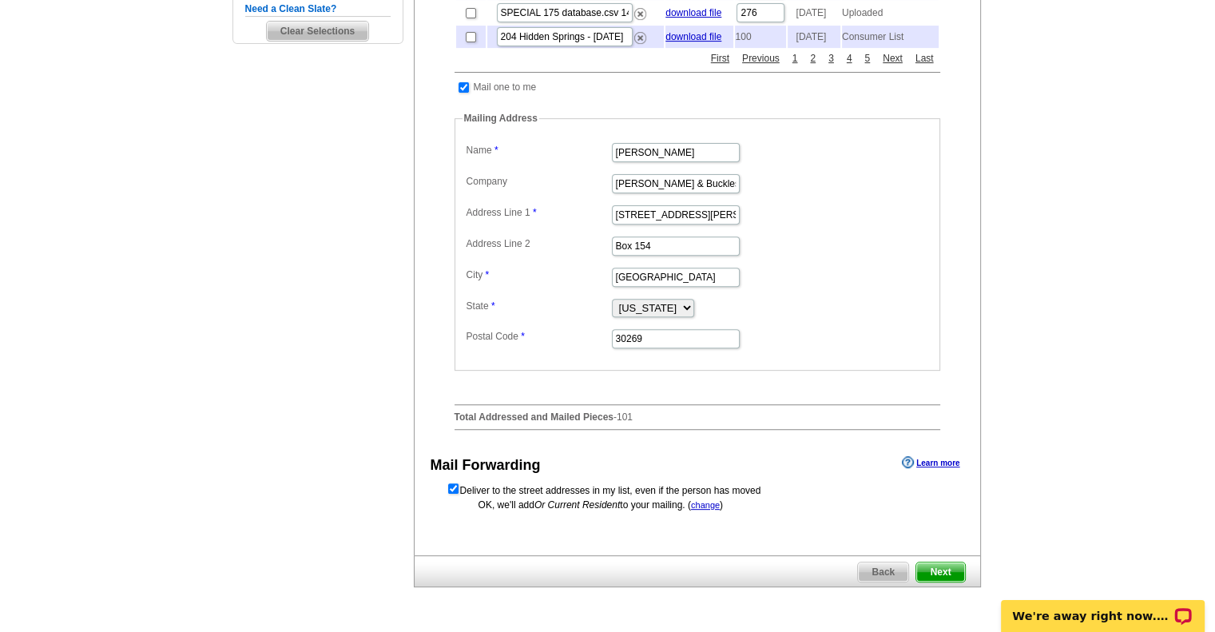
scroll to position [559, 0]
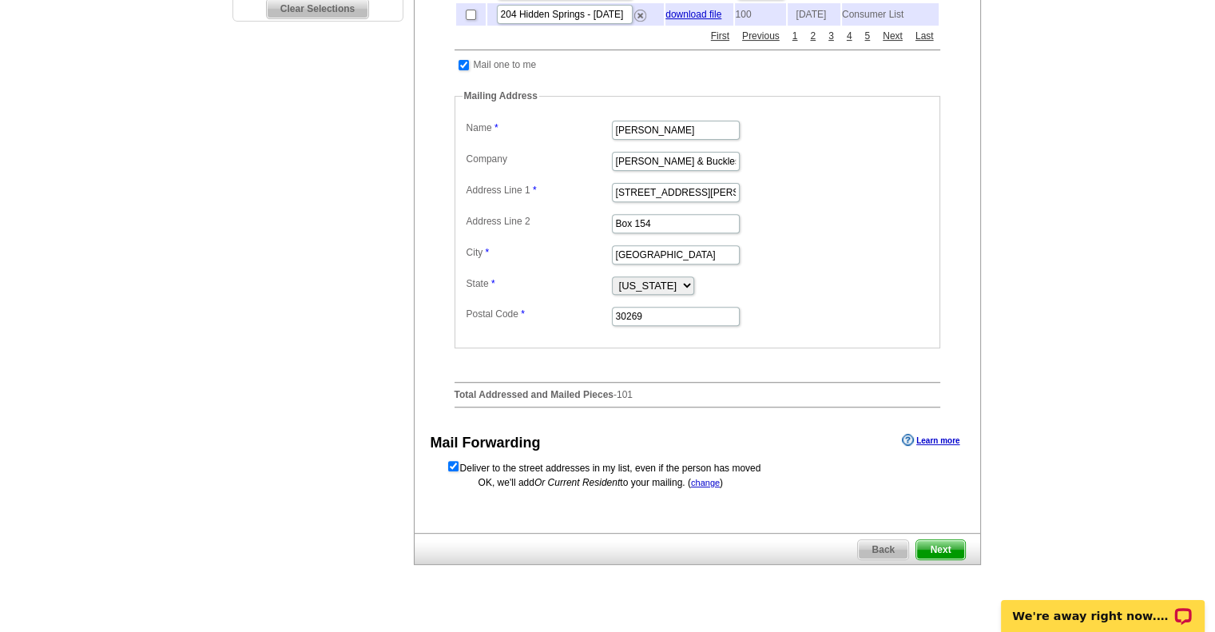
click at [938, 559] on span "Next" at bounding box center [940, 549] width 48 height 19
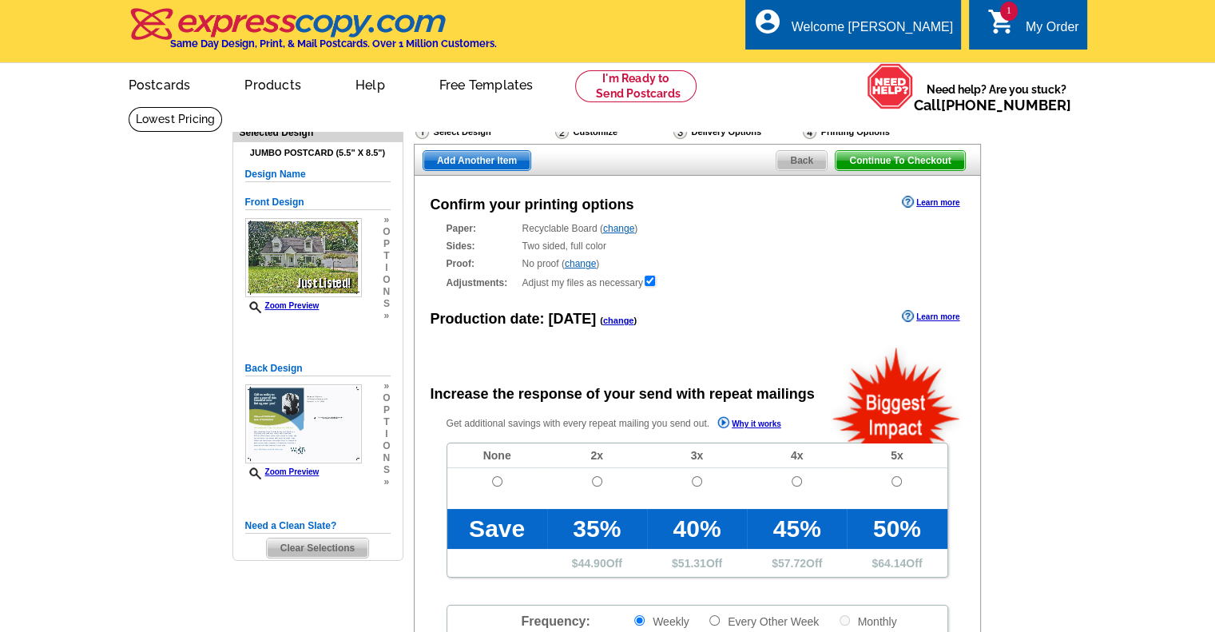
radio input "false"
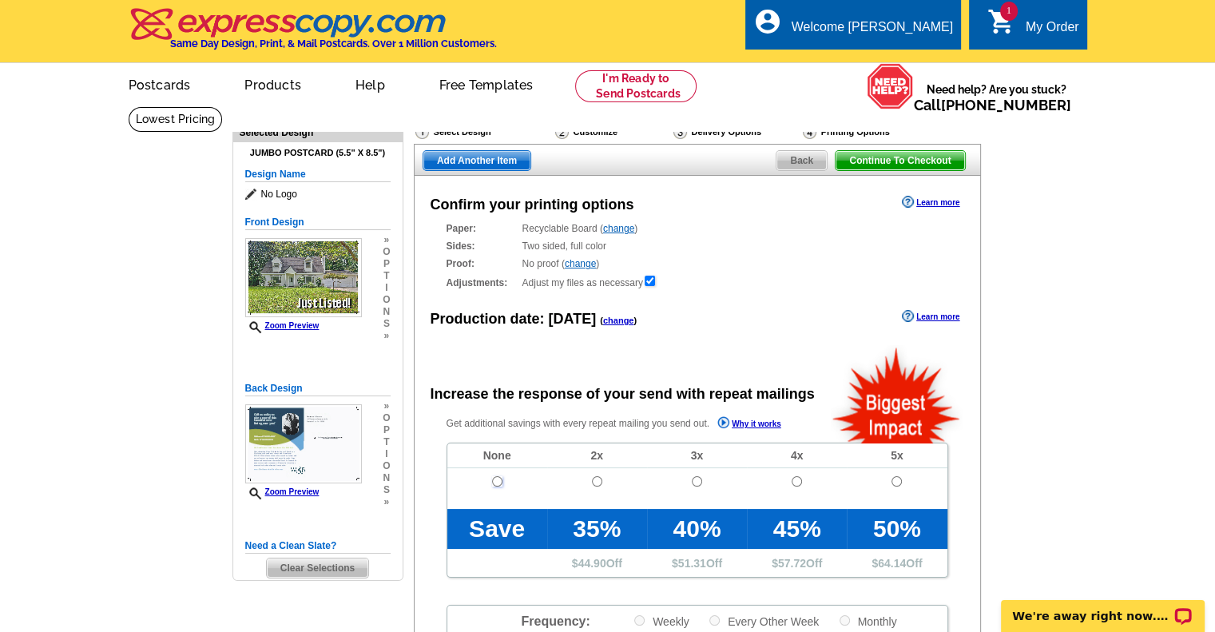
click at [493, 480] on input "radio" at bounding box center [497, 481] width 10 height 10
radio input "true"
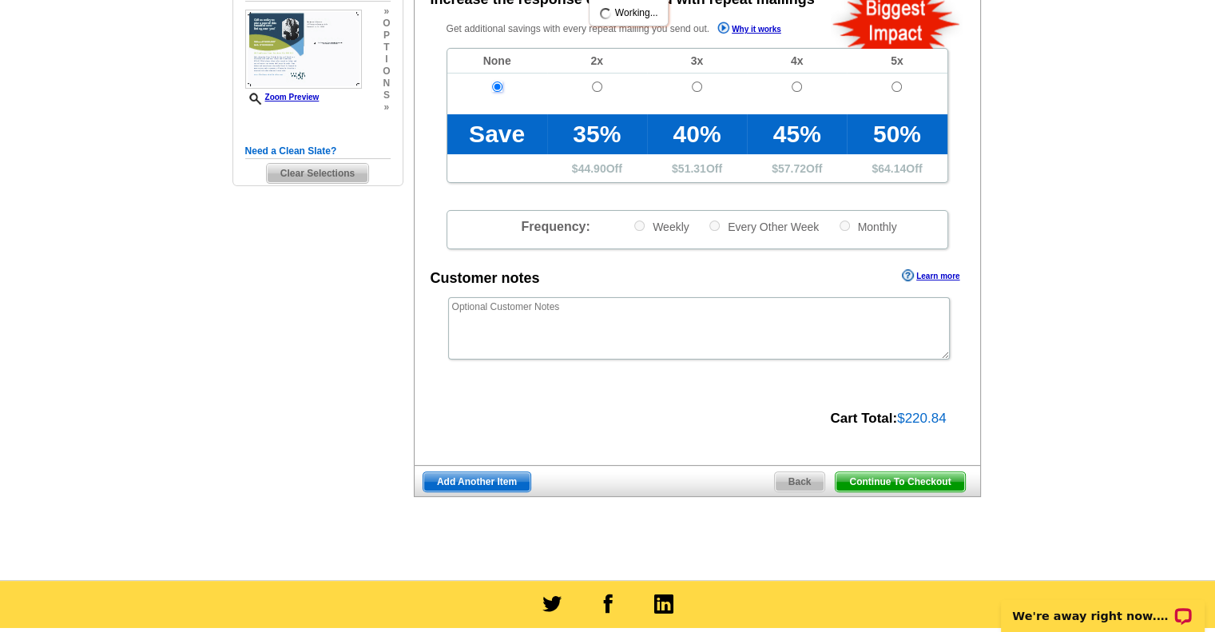
scroll to position [399, 0]
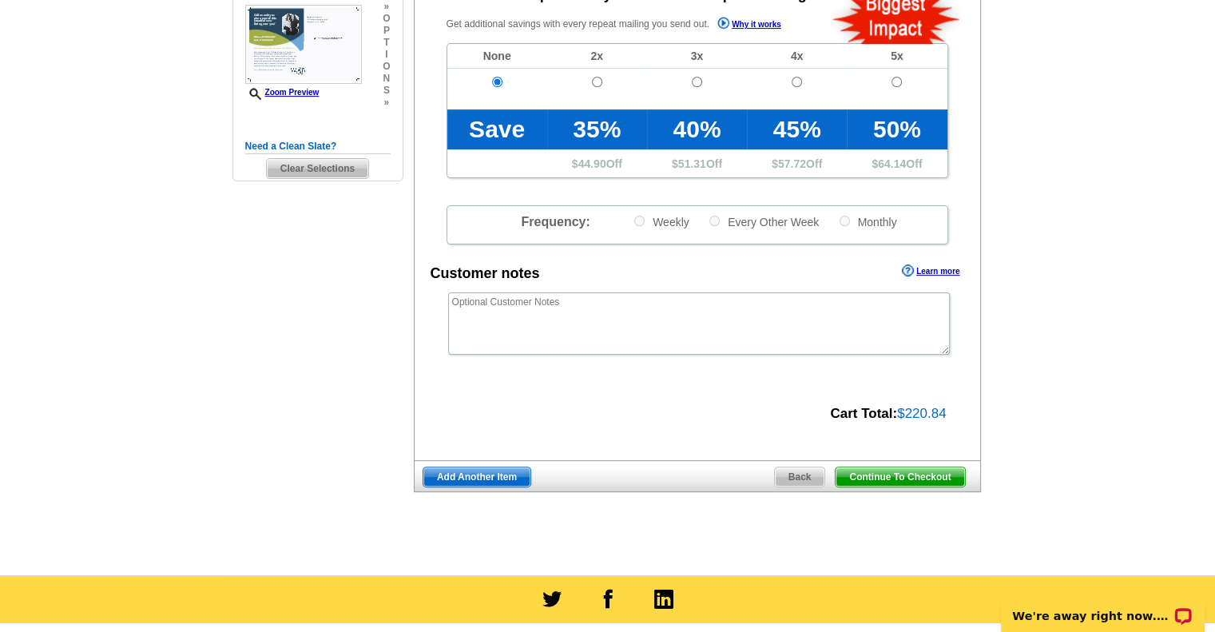
click at [876, 474] on span "Continue To Checkout" at bounding box center [900, 476] width 129 height 19
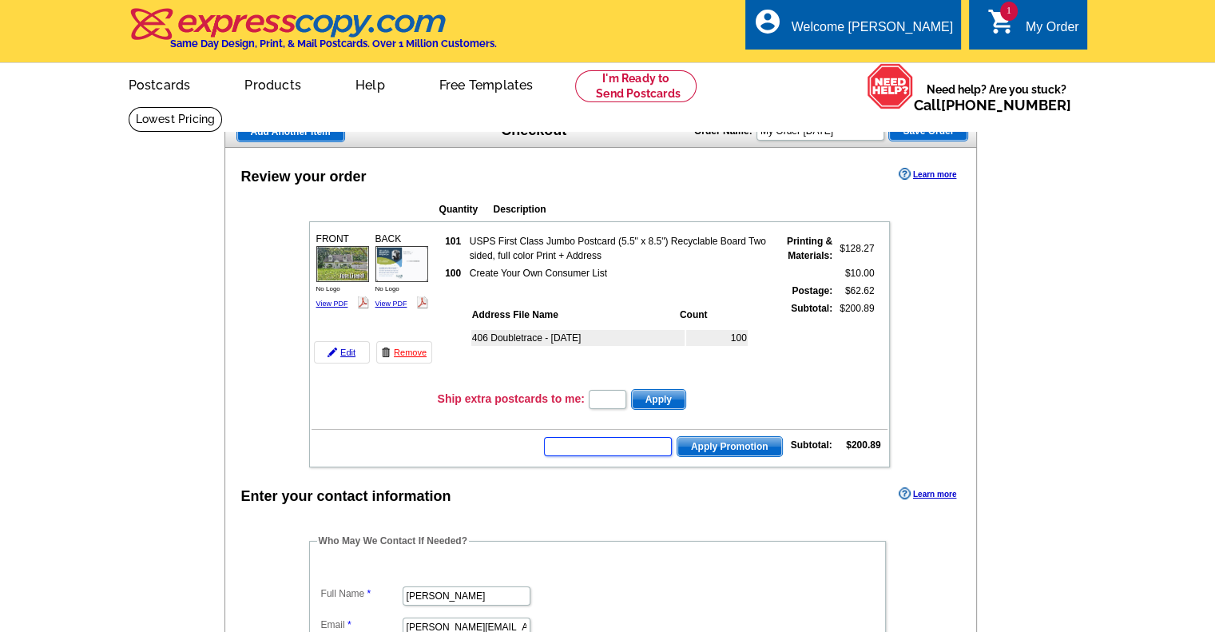
click at [613, 445] on input "text" at bounding box center [608, 446] width 128 height 19
type input "CHAT30"
click at [677, 436] on button "Apply Promotion" at bounding box center [730, 446] width 106 height 21
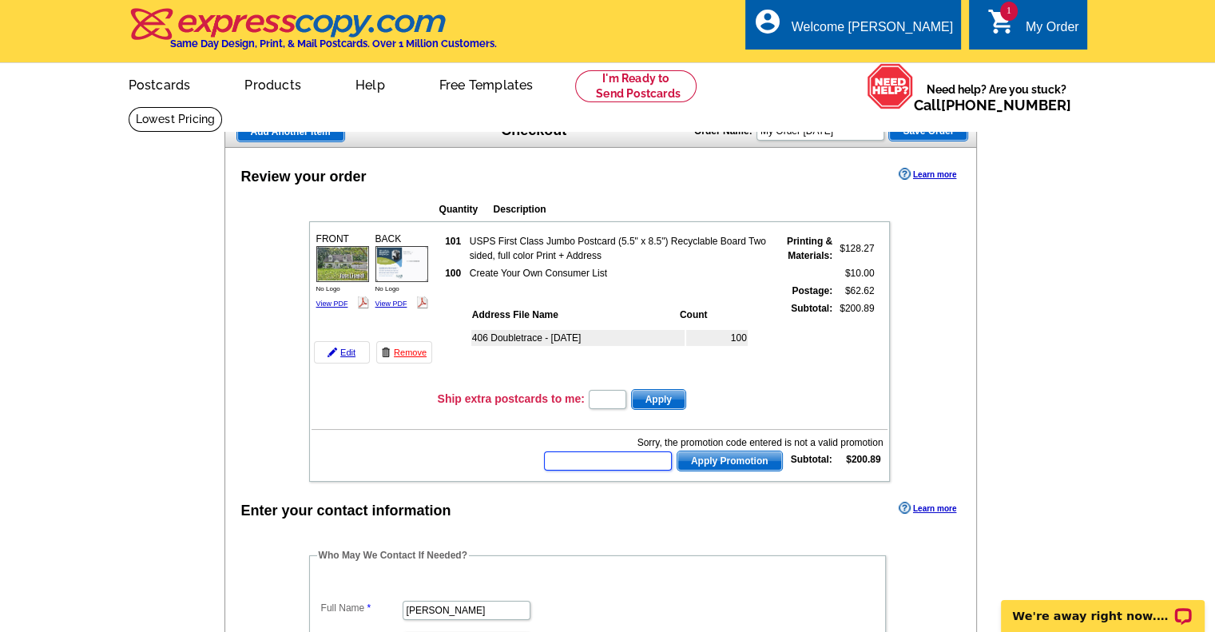
click at [633, 455] on input "text" at bounding box center [608, 460] width 128 height 19
type input "CHAT20"
click at [733, 459] on span "Apply Promotion" at bounding box center [729, 460] width 105 height 19
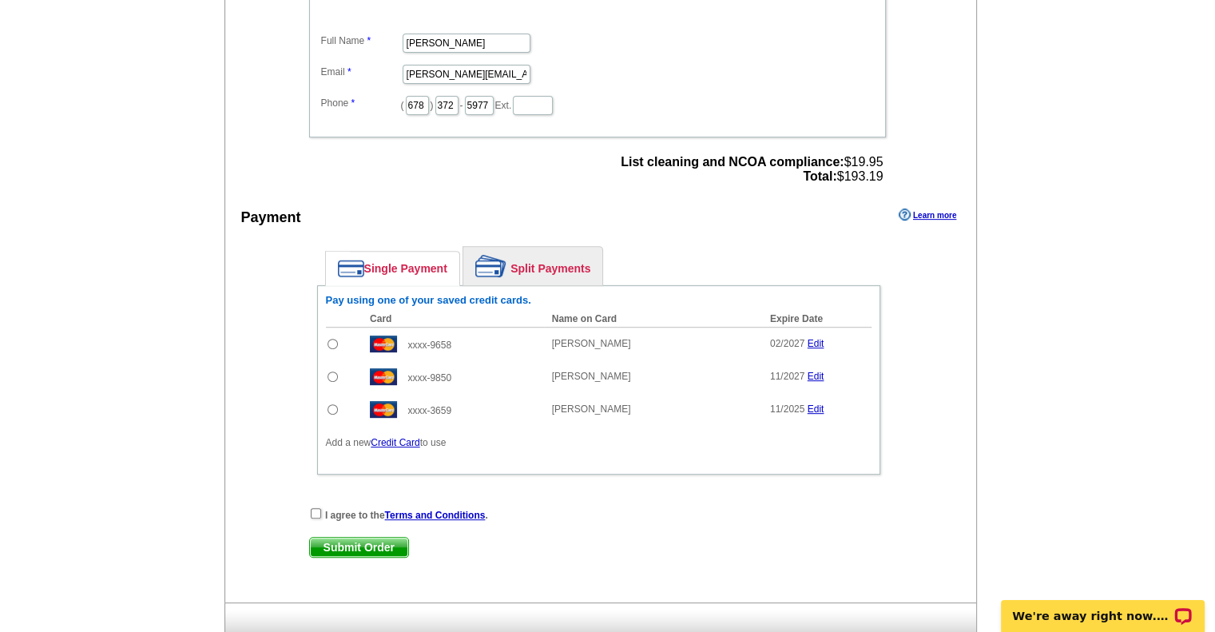
scroll to position [639, 0]
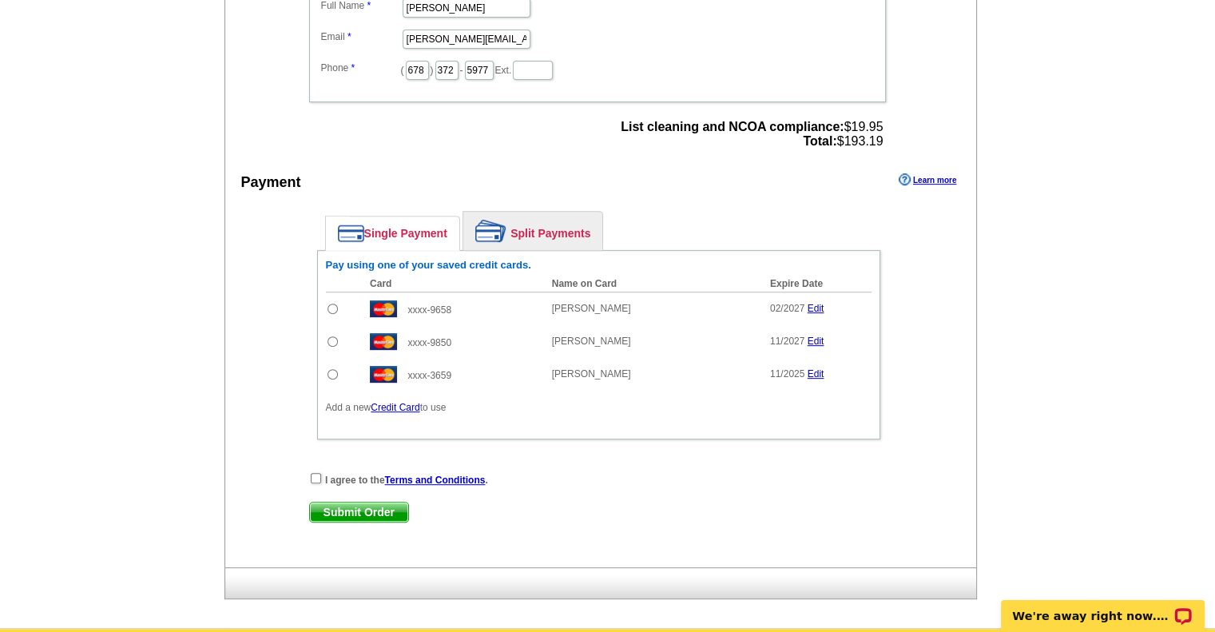
click at [332, 336] on input "radio" at bounding box center [333, 341] width 10 height 10
radio input "true"
click at [314, 473] on input "checkbox" at bounding box center [316, 478] width 10 height 10
checkbox input "true"
click at [354, 506] on span "Submit Order" at bounding box center [359, 511] width 98 height 19
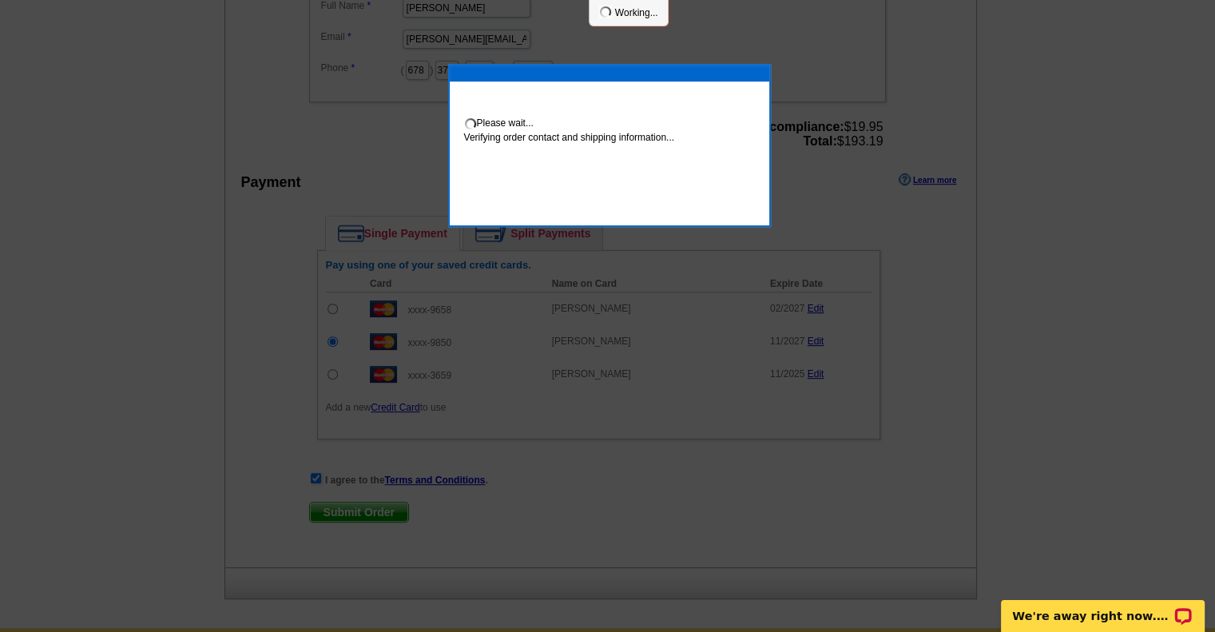
scroll to position [633, 0]
